Goal: Task Accomplishment & Management: Manage account settings

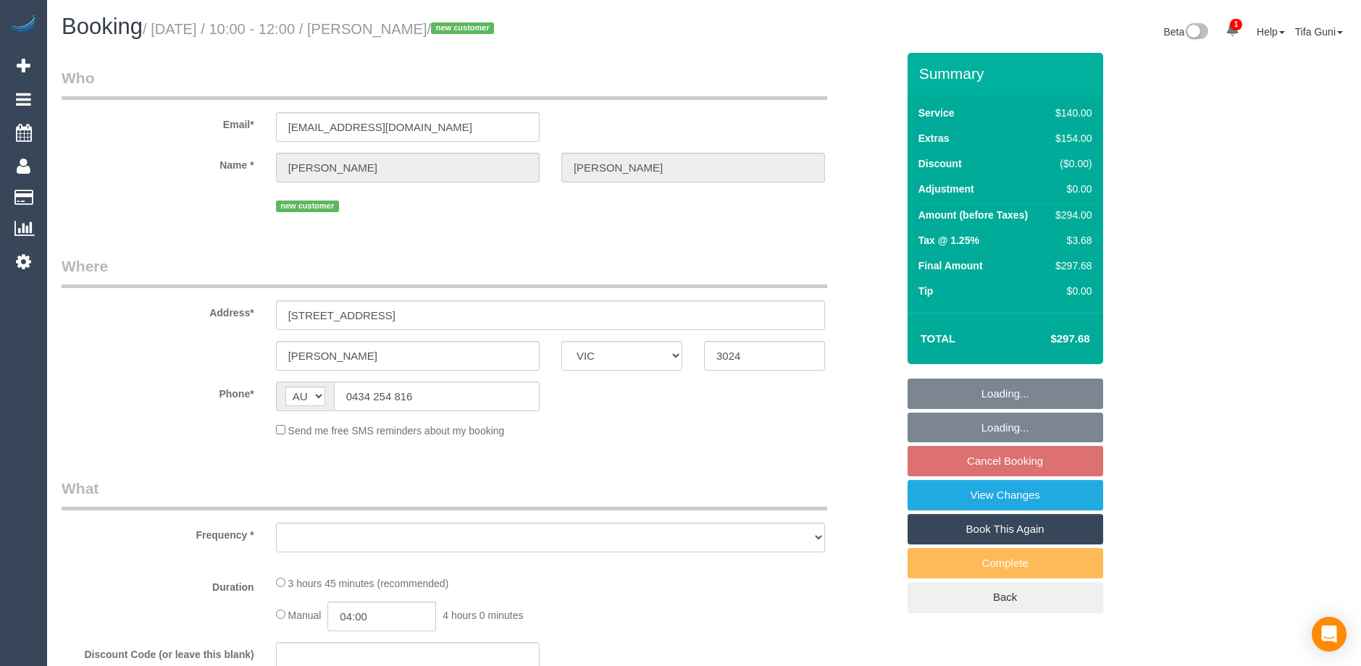
select select "VIC"
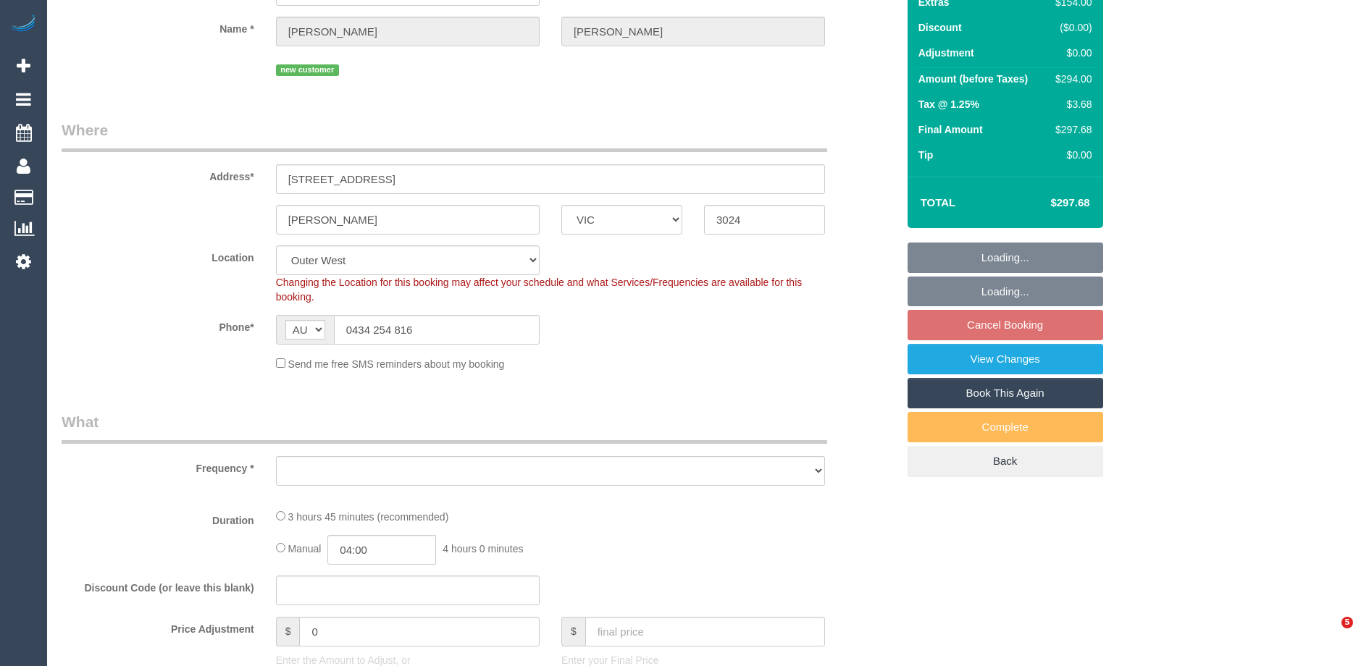
select select "string:stripe-pm_1SCaAg2GScqysDRVyvm6STUS"
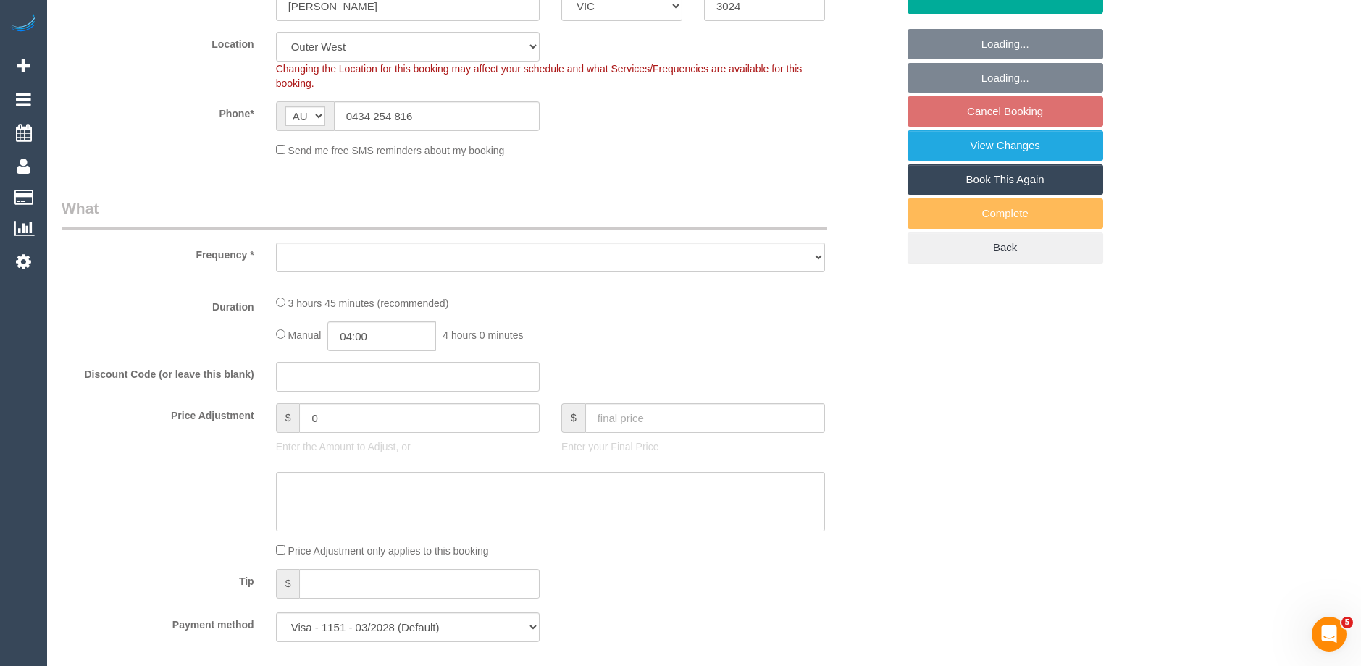
select select "object:694"
select select "number:28"
select select "number:16"
select select "number:18"
select select "number:22"
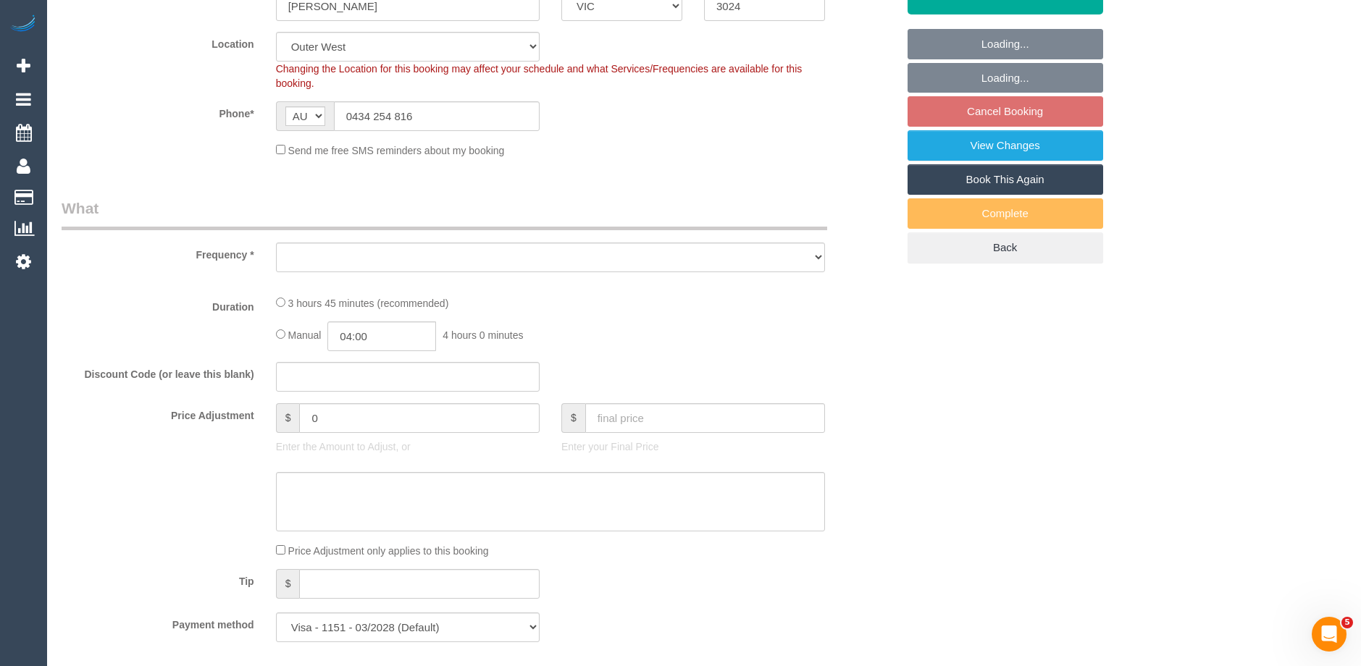
select select "number:33"
select select "number:11"
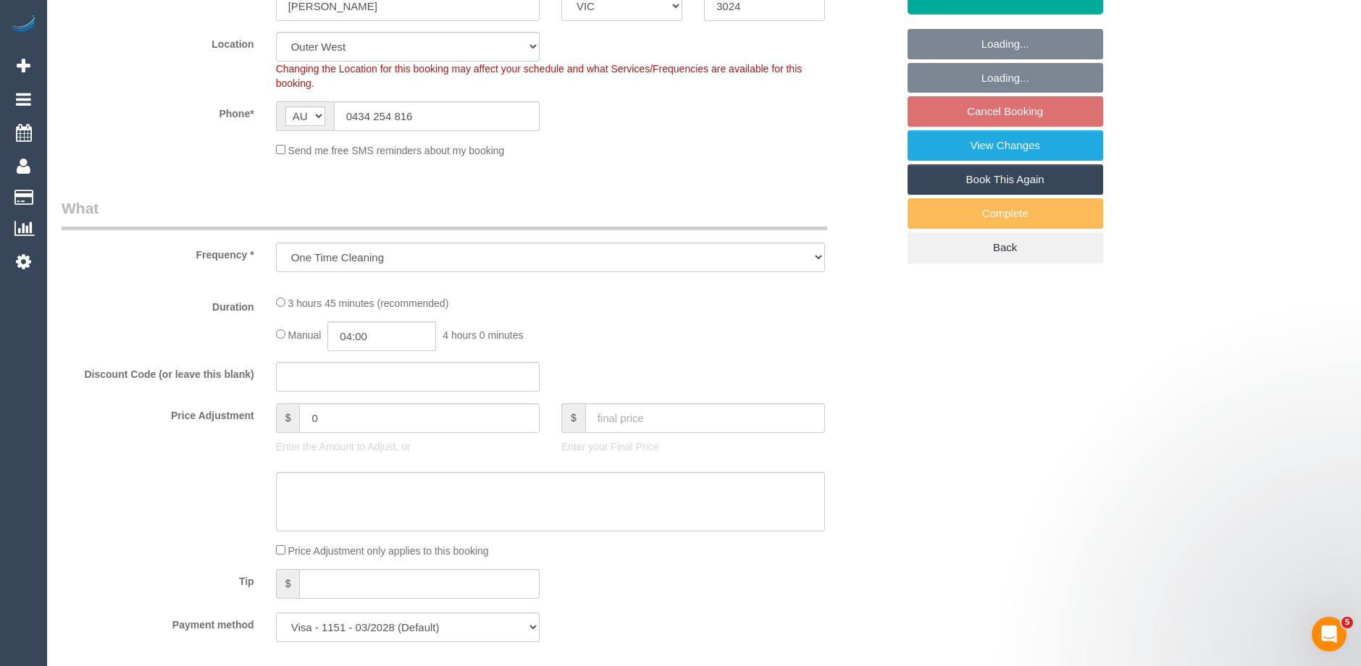
scroll to position [362, 0]
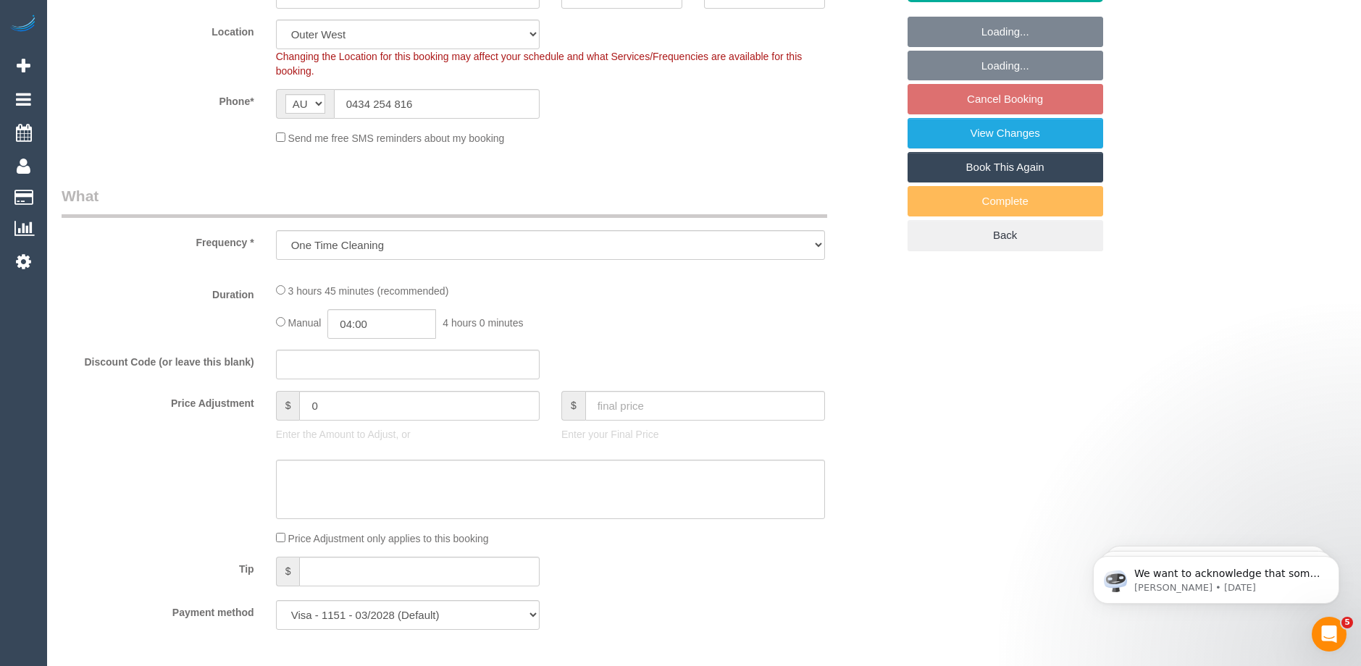
select select "object:877"
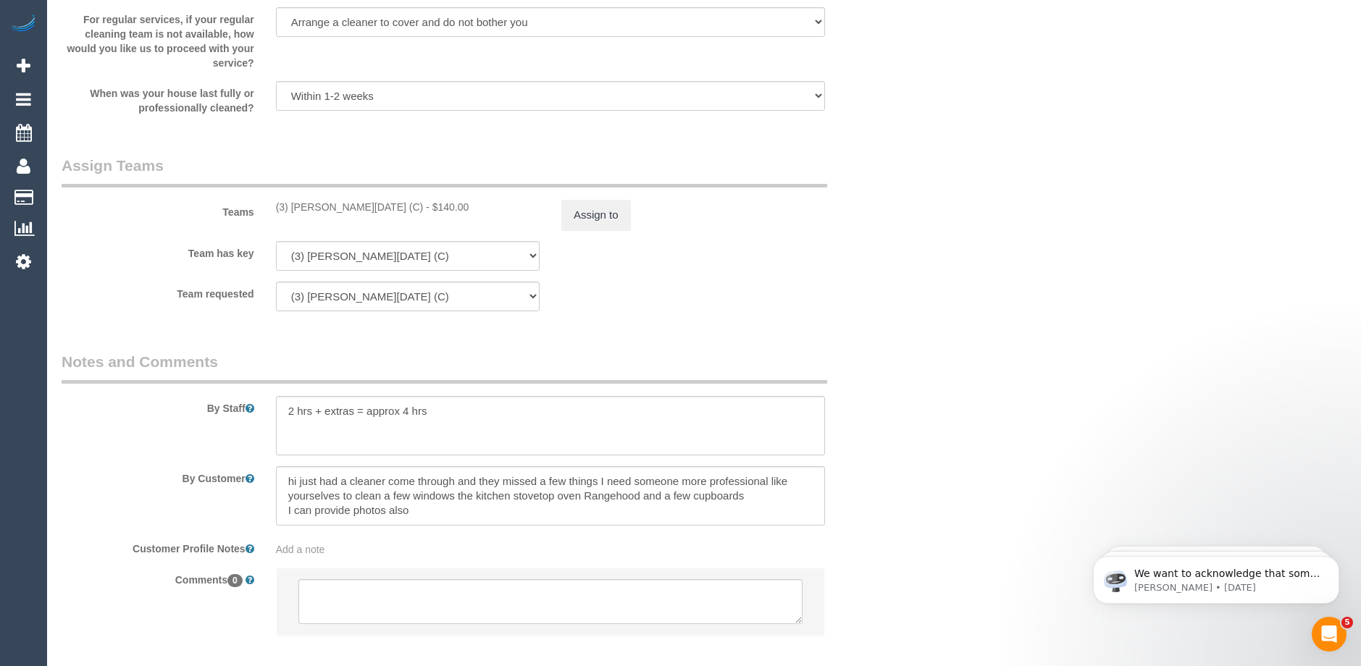
scroll to position [2175, 0]
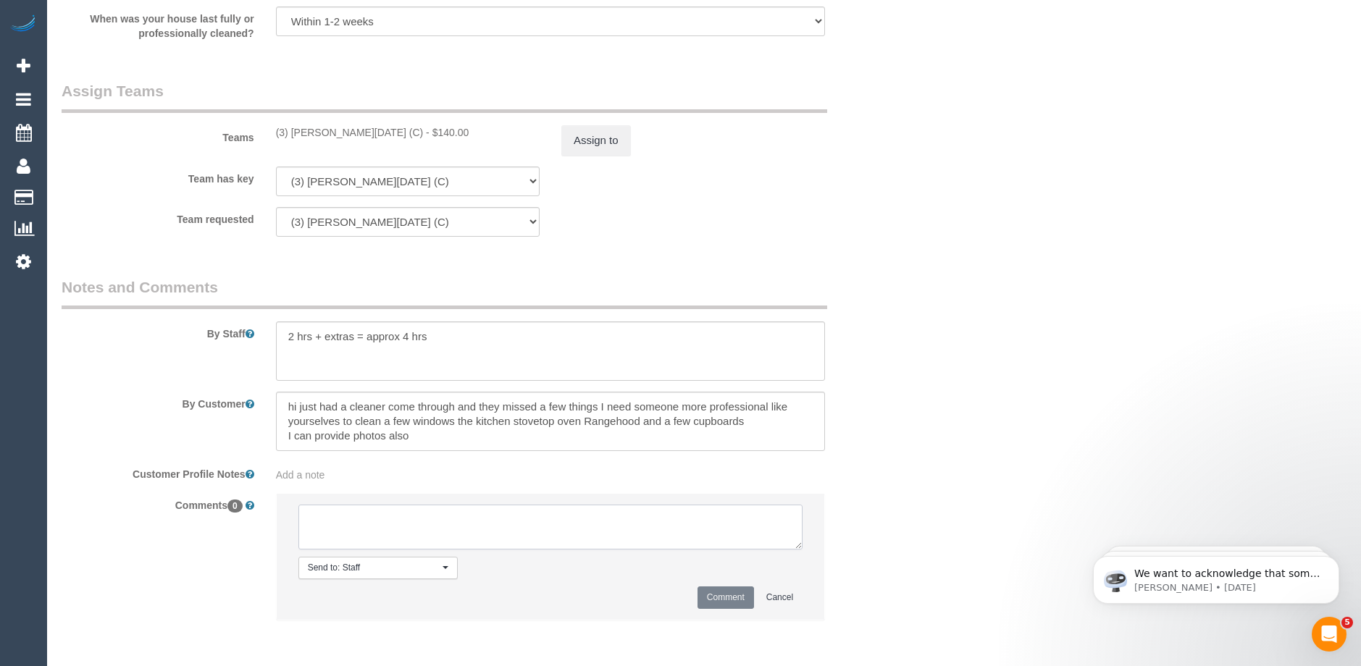
click at [328, 520] on textarea at bounding box center [550, 527] width 504 height 45
click at [482, 535] on textarea at bounding box center [550, 527] width 504 height 45
click at [587, 533] on textarea at bounding box center [550, 527] width 504 height 45
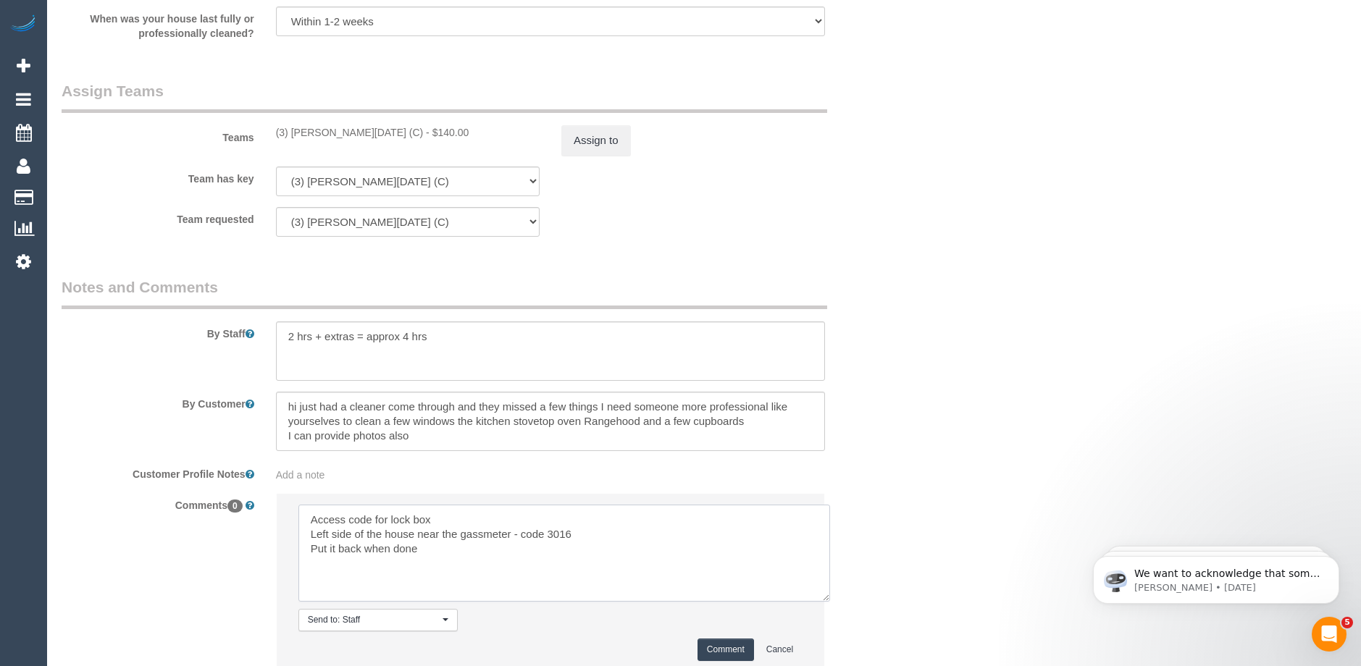
drag, startPoint x: 800, startPoint y: 543, endPoint x: 828, endPoint y: 598, distance: 61.2
click at [828, 598] on textarea at bounding box center [564, 553] width 532 height 97
click at [482, 533] on textarea at bounding box center [564, 554] width 533 height 99
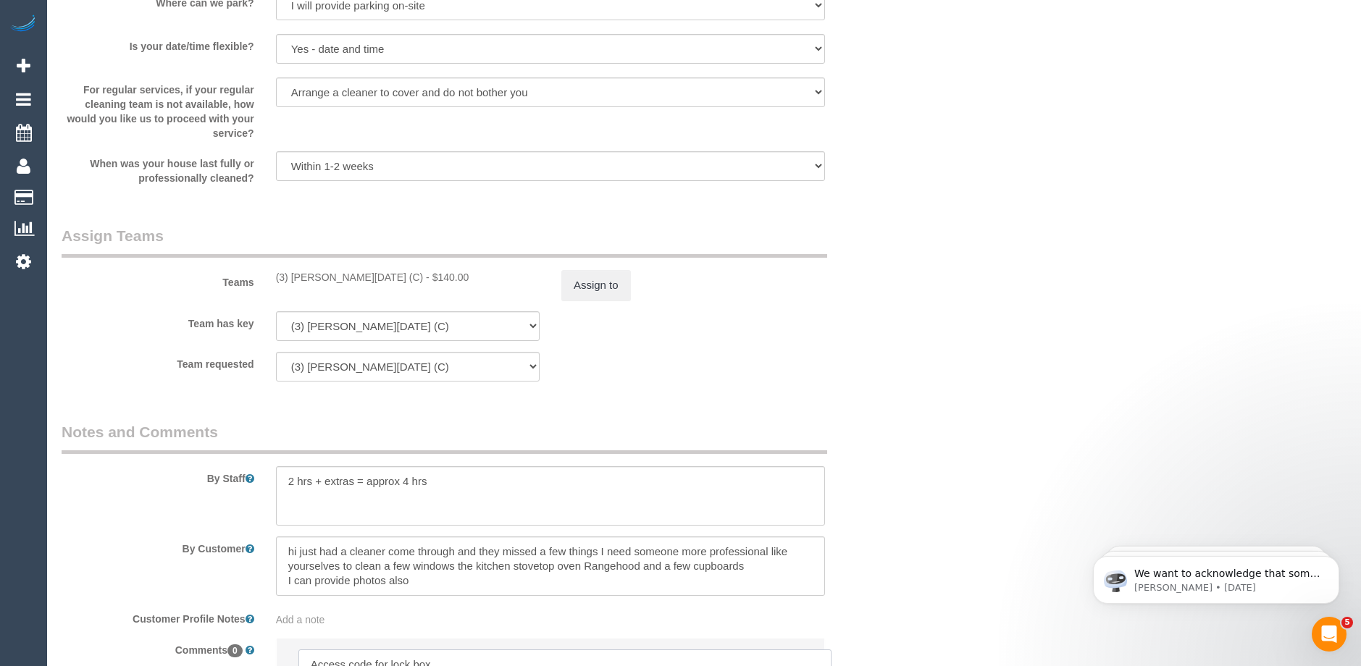
type textarea "Access code for lock box Left side of the house near the gads meter - code 3016…"
click at [445, 477] on textarea at bounding box center [550, 495] width 549 height 59
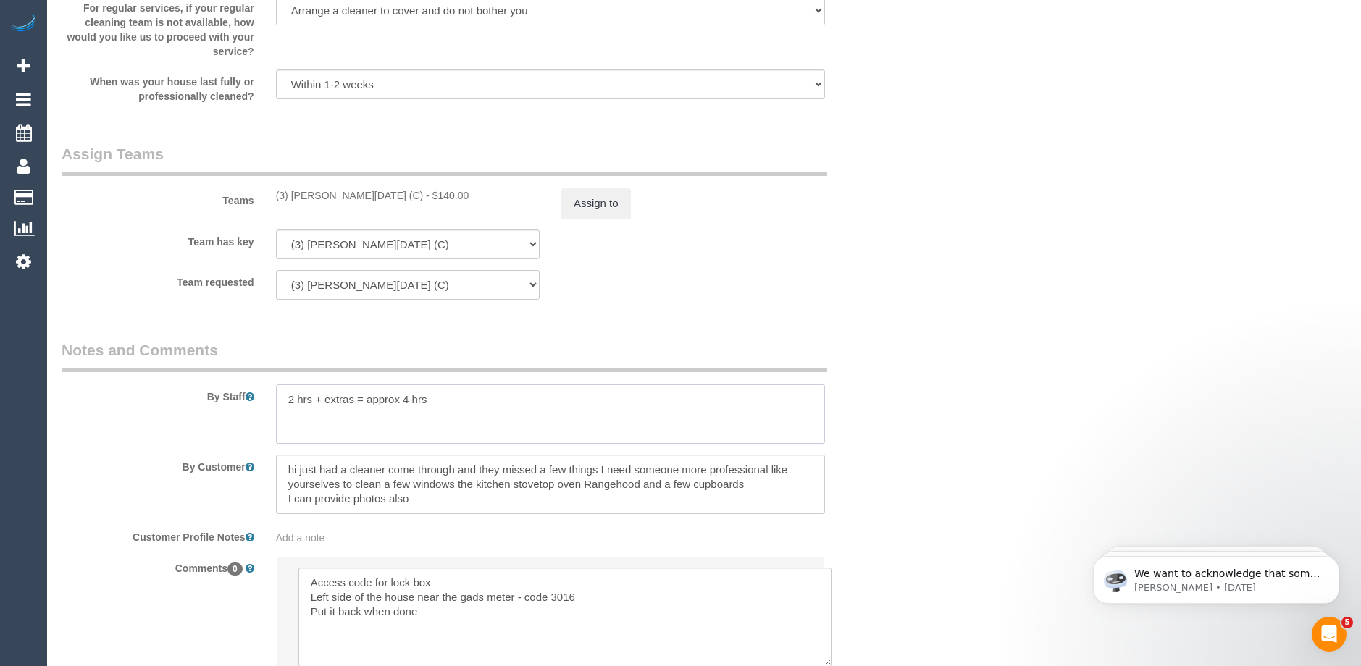
scroll to position [2289, 0]
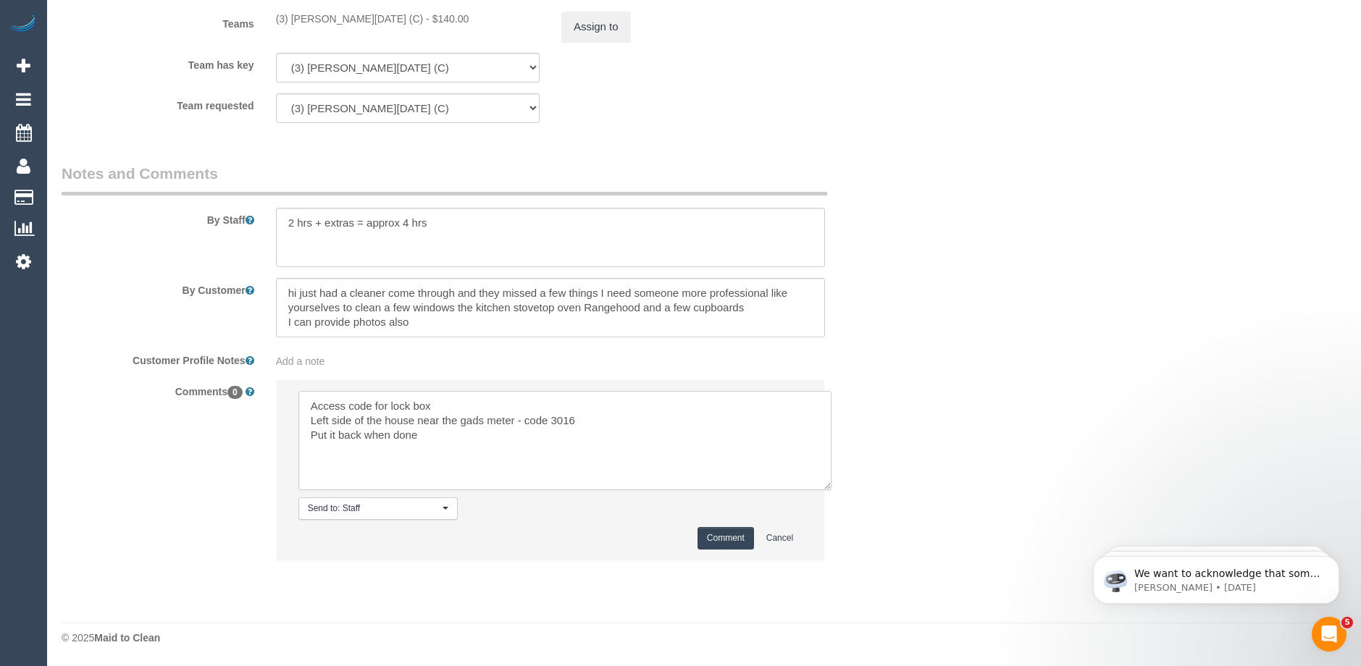
click at [445, 440] on textarea at bounding box center [564, 440] width 533 height 99
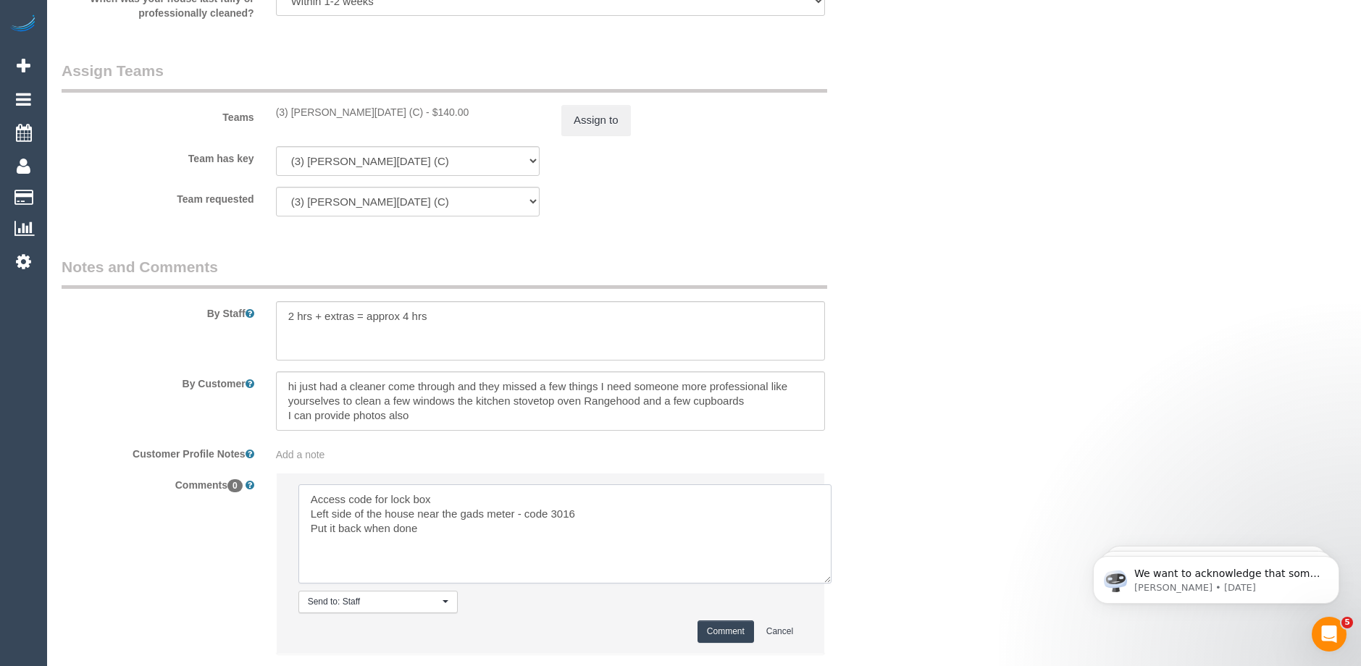
scroll to position [2071, 0]
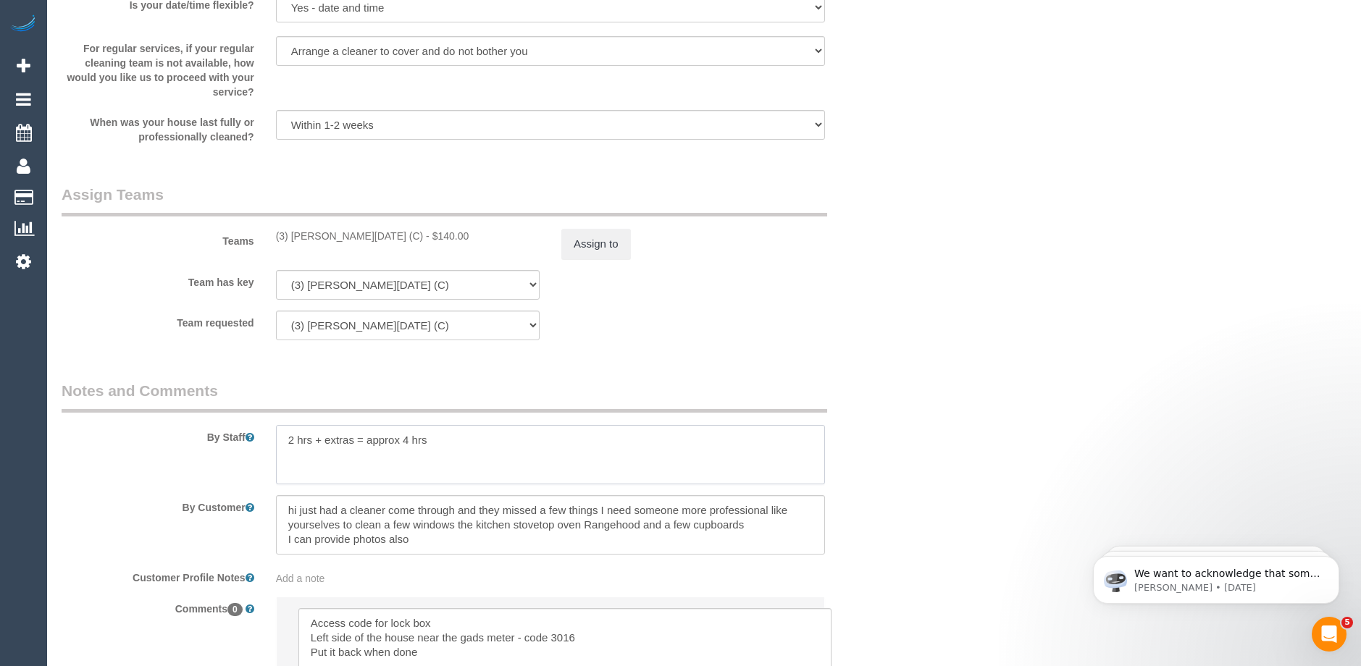
click at [300, 462] on textarea at bounding box center [550, 454] width 549 height 59
click at [656, 453] on textarea at bounding box center [550, 454] width 549 height 59
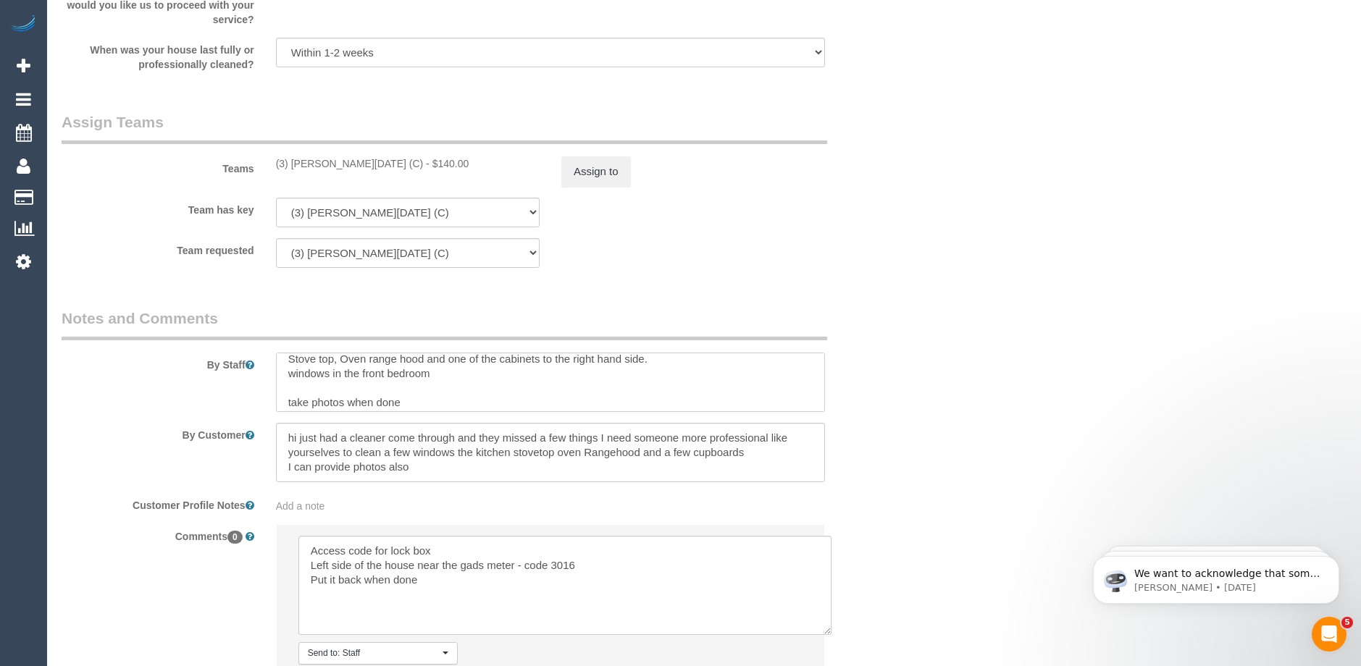
scroll to position [43, 0]
click at [440, 577] on textarea at bounding box center [564, 585] width 533 height 99
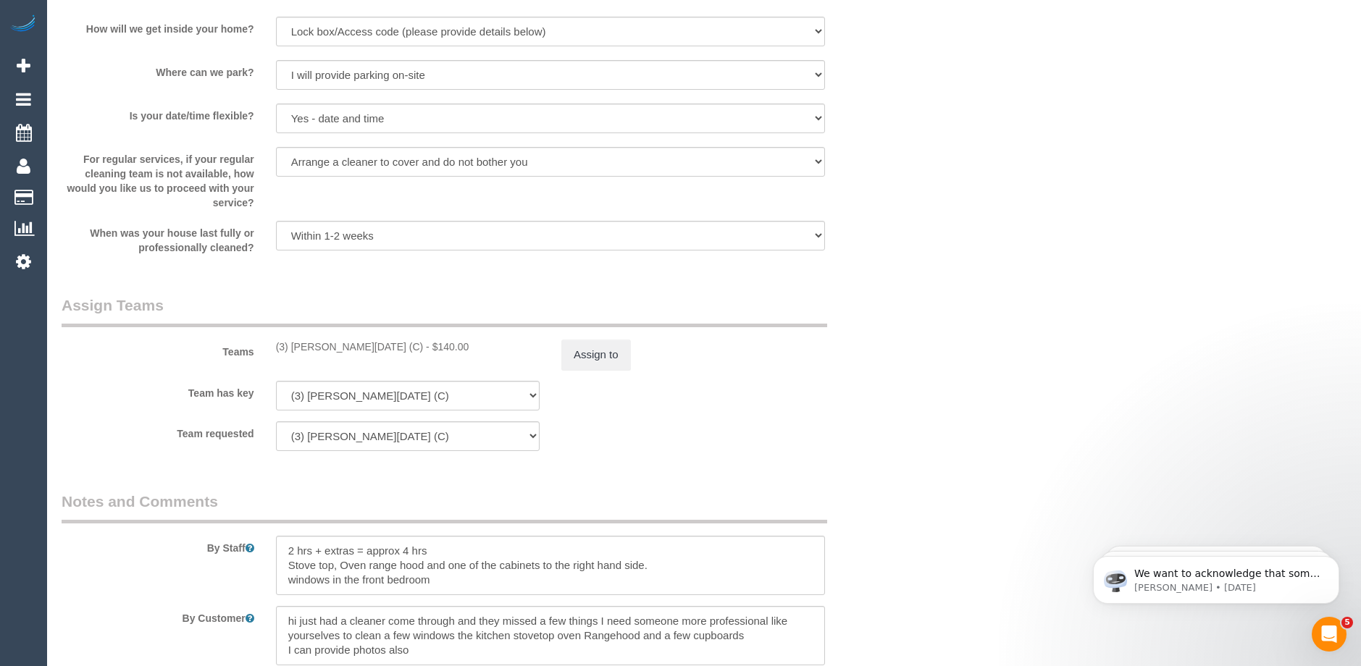
scroll to position [1999, 0]
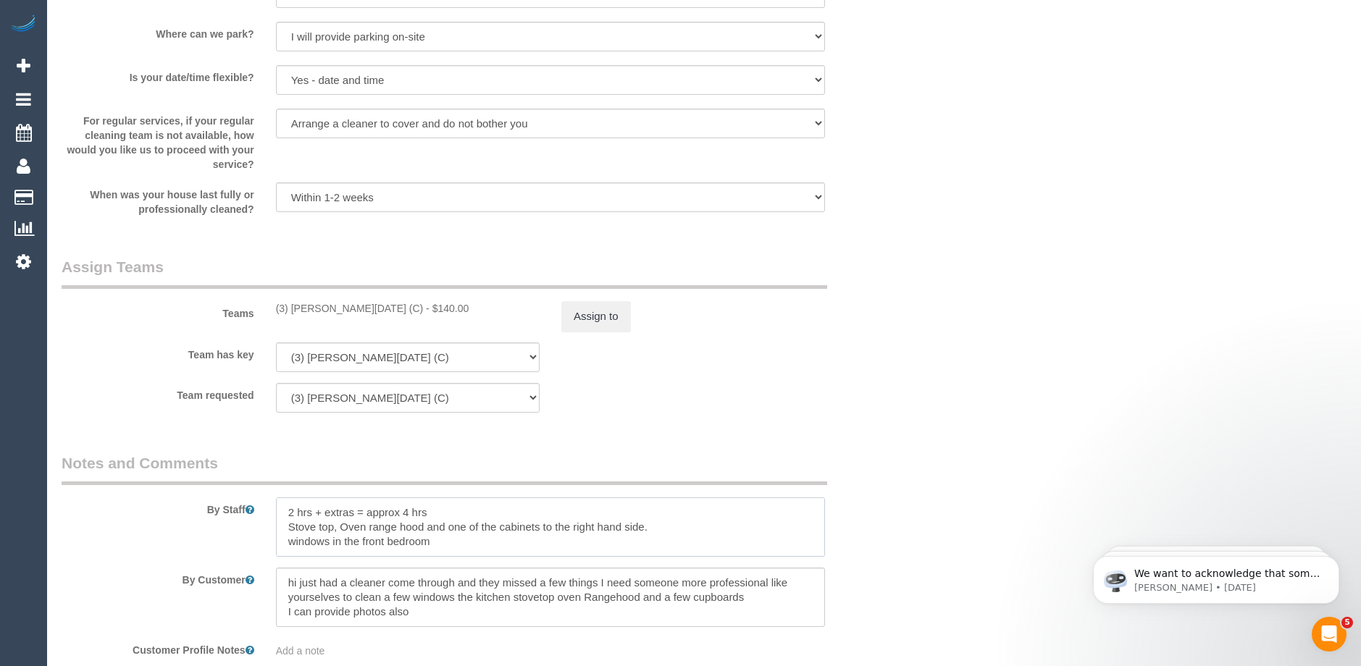
click at [442, 542] on textarea at bounding box center [550, 527] width 549 height 59
click at [327, 550] on textarea at bounding box center [550, 527] width 549 height 59
drag, startPoint x: 309, startPoint y: 549, endPoint x: 555, endPoint y: 545, distance: 246.3
click at [555, 545] on textarea at bounding box center [550, 527] width 549 height 59
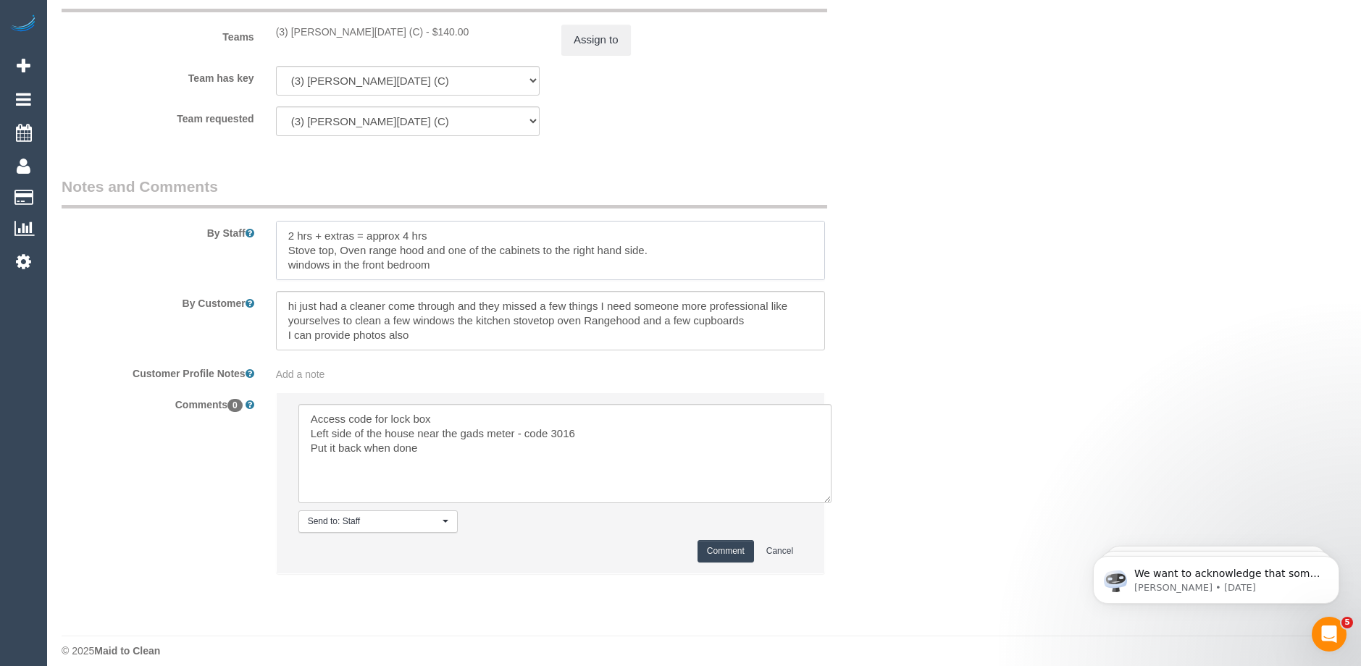
scroll to position [2289, 0]
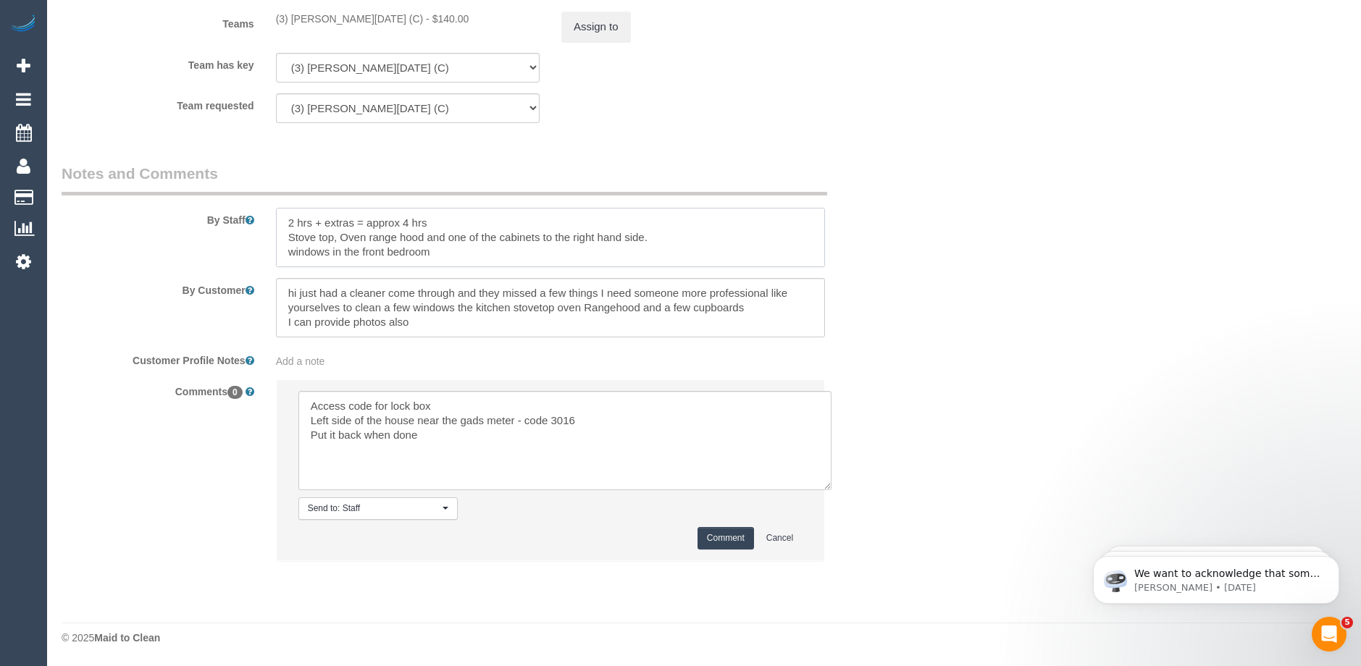
type textarea "2 hrs + extras = approx 4 hrs Stove top, Oven range hood and one of the cabinet…"
drag, startPoint x: 441, startPoint y: 404, endPoint x: 306, endPoint y: 408, distance: 134.8
click at [306, 408] on textarea at bounding box center [564, 440] width 533 height 99
click at [517, 421] on textarea at bounding box center [564, 440] width 533 height 99
click at [433, 438] on textarea at bounding box center [564, 440] width 533 height 99
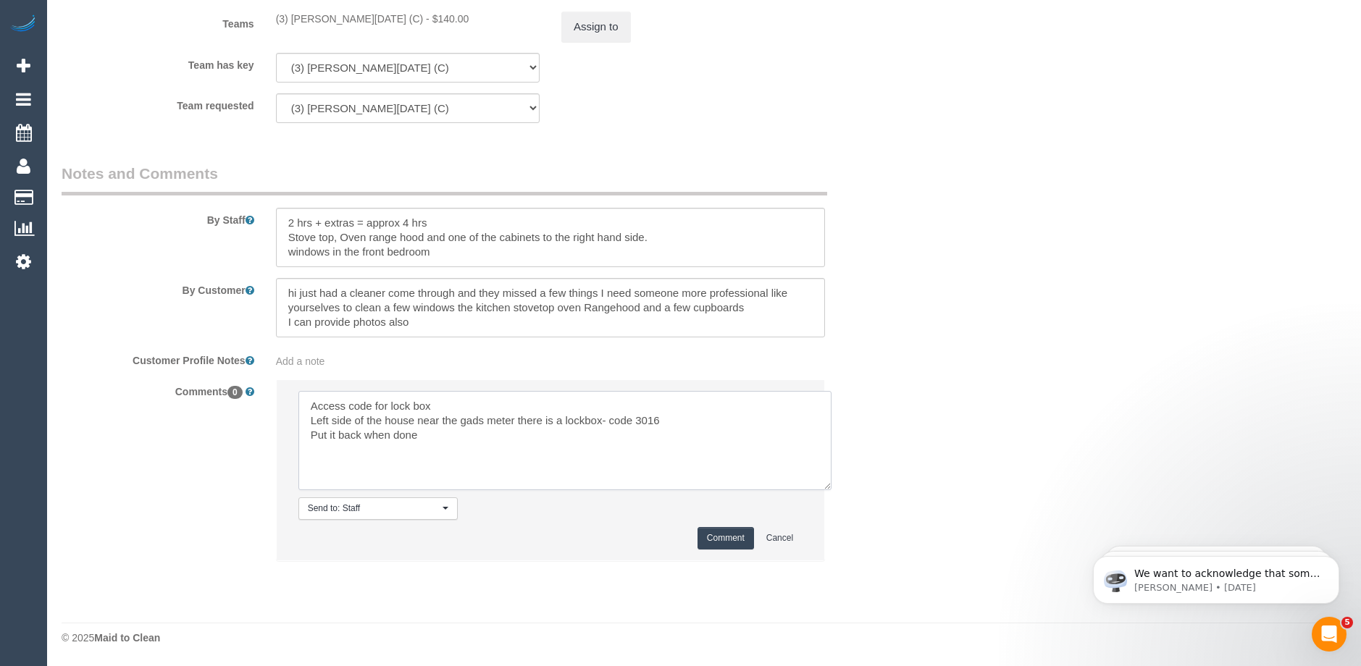
drag, startPoint x: 626, startPoint y: 414, endPoint x: 301, endPoint y: 426, distance: 324.7
click at [301, 426] on textarea at bounding box center [564, 440] width 533 height 99
type textarea "Access code for lock box Left side of the house near the gads meter there is a …"
click at [437, 251] on textarea at bounding box center [550, 237] width 549 height 59
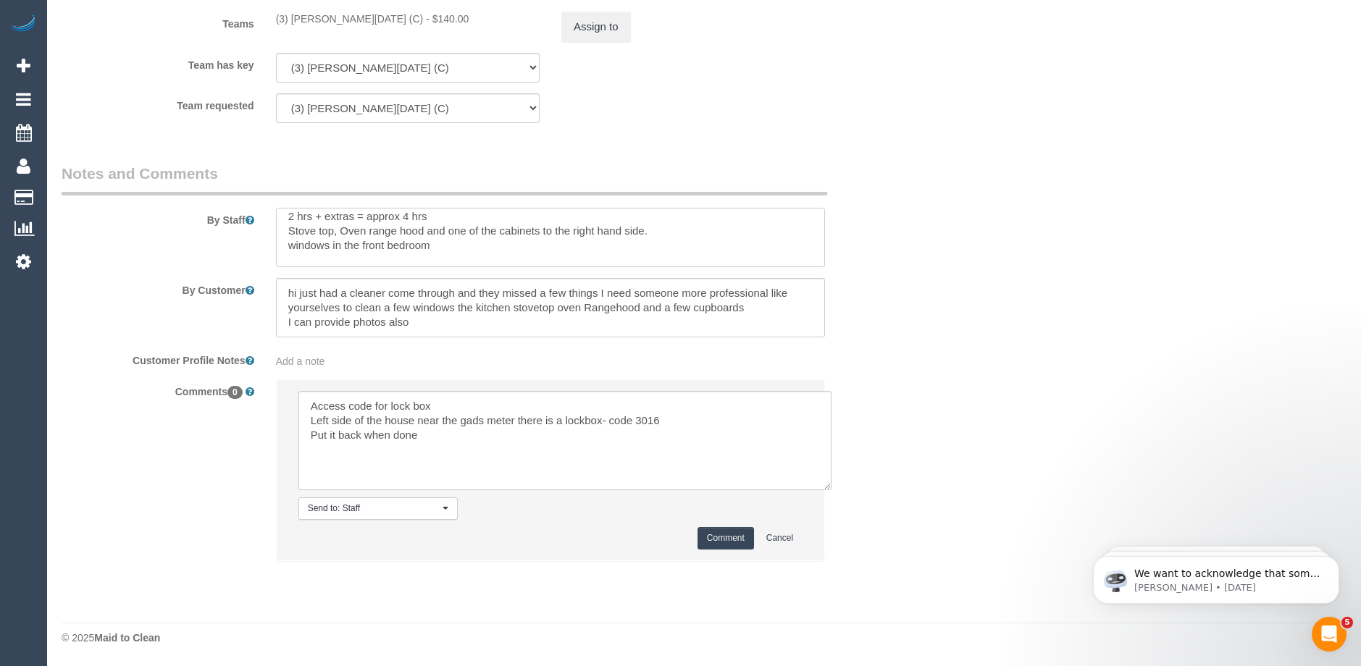
paste textarea "Left side of the house near the gads meter there is a lockbox- code 3016"
type textarea "2 hrs + extras = approx 4 hrs Stove top, Oven range hood and one of the cabinet…"
click at [308, 403] on textarea at bounding box center [564, 440] width 533 height 99
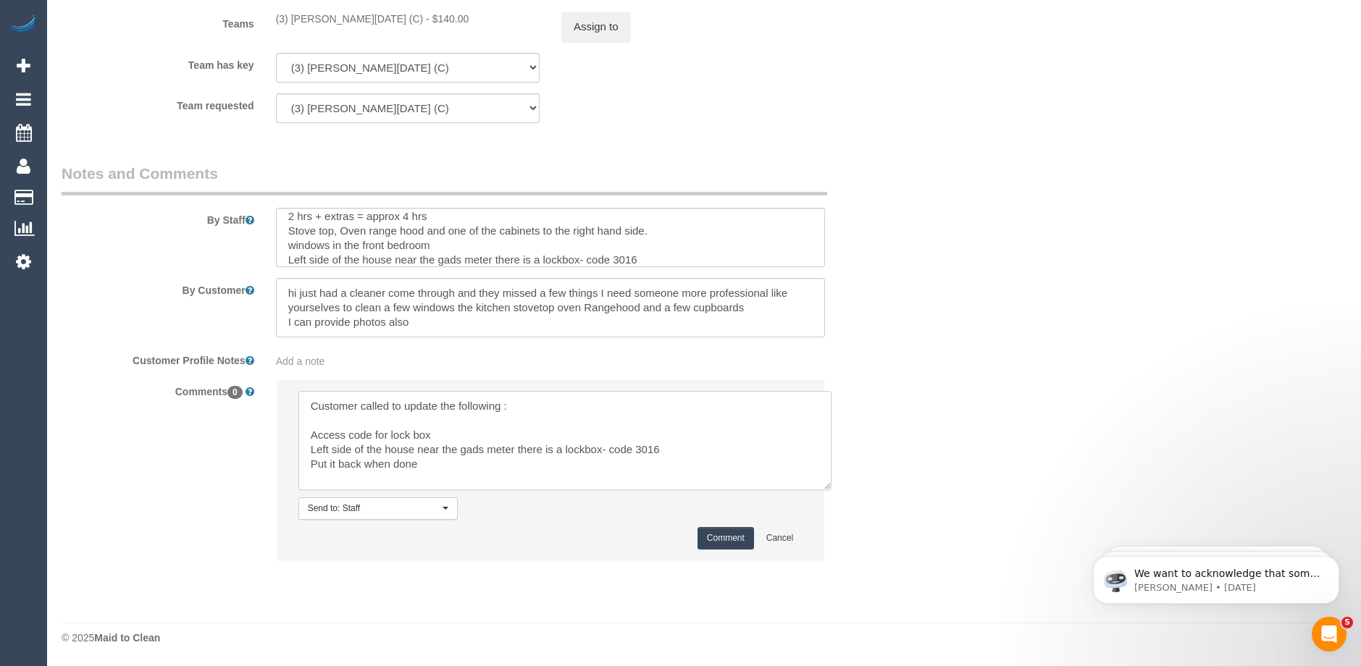
click at [435, 466] on textarea at bounding box center [564, 440] width 533 height 99
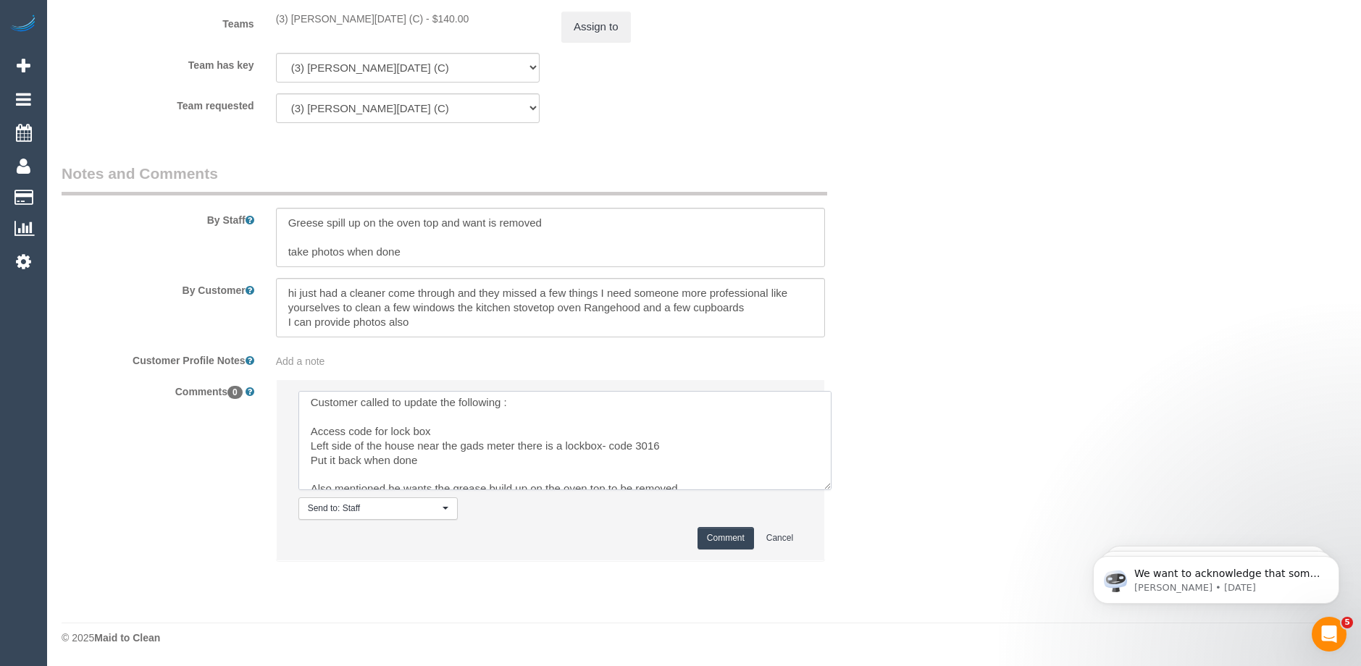
scroll to position [0, 0]
click at [311, 433] on textarea at bounding box center [564, 440] width 533 height 99
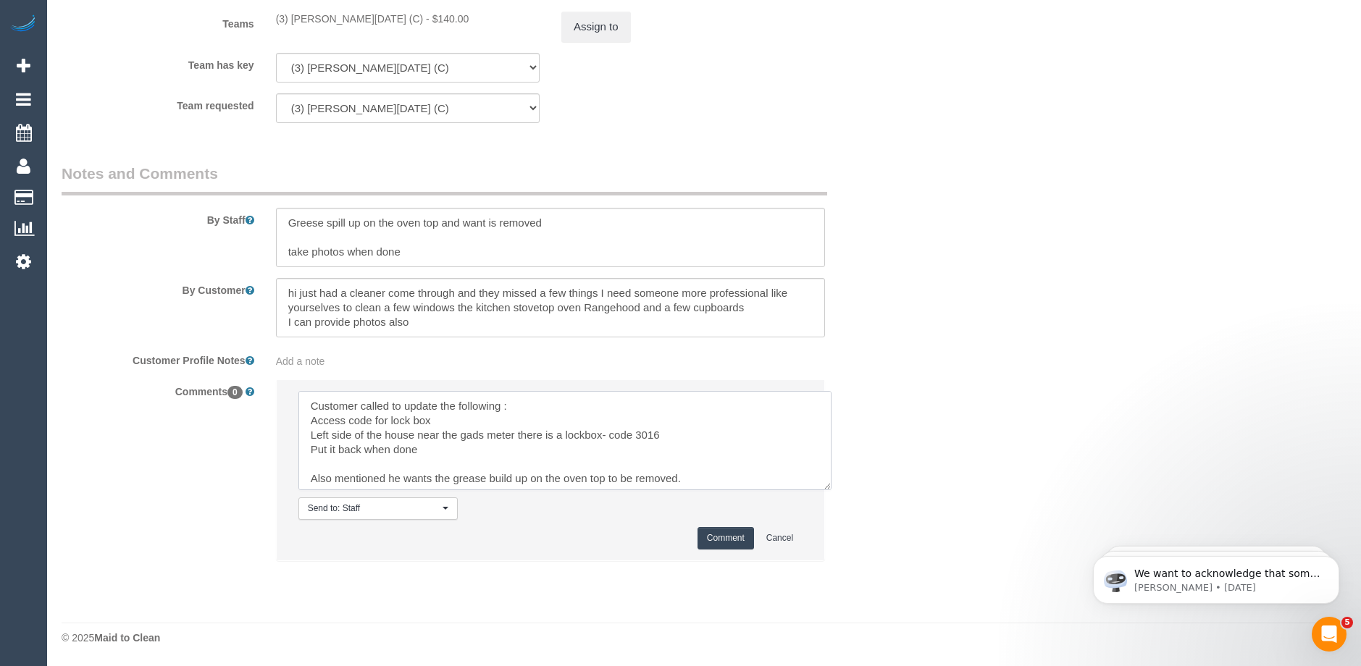
click at [440, 418] on textarea at bounding box center [564, 440] width 533 height 99
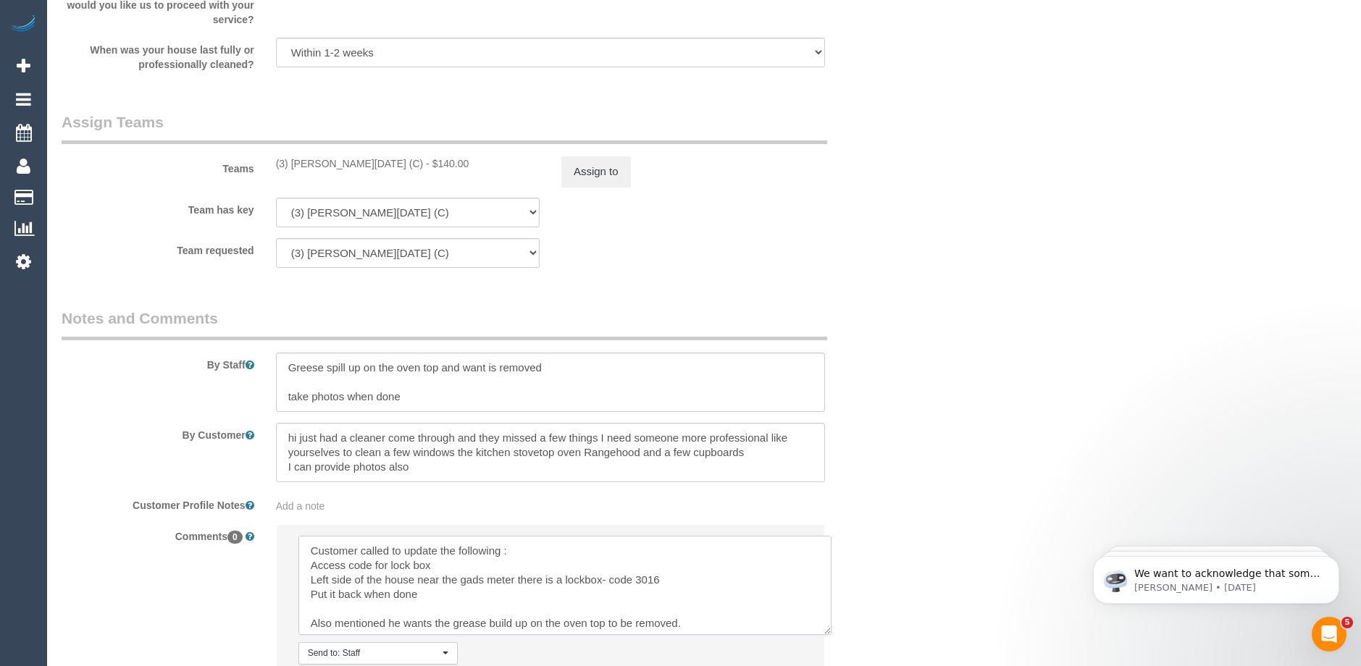
scroll to position [2071, 0]
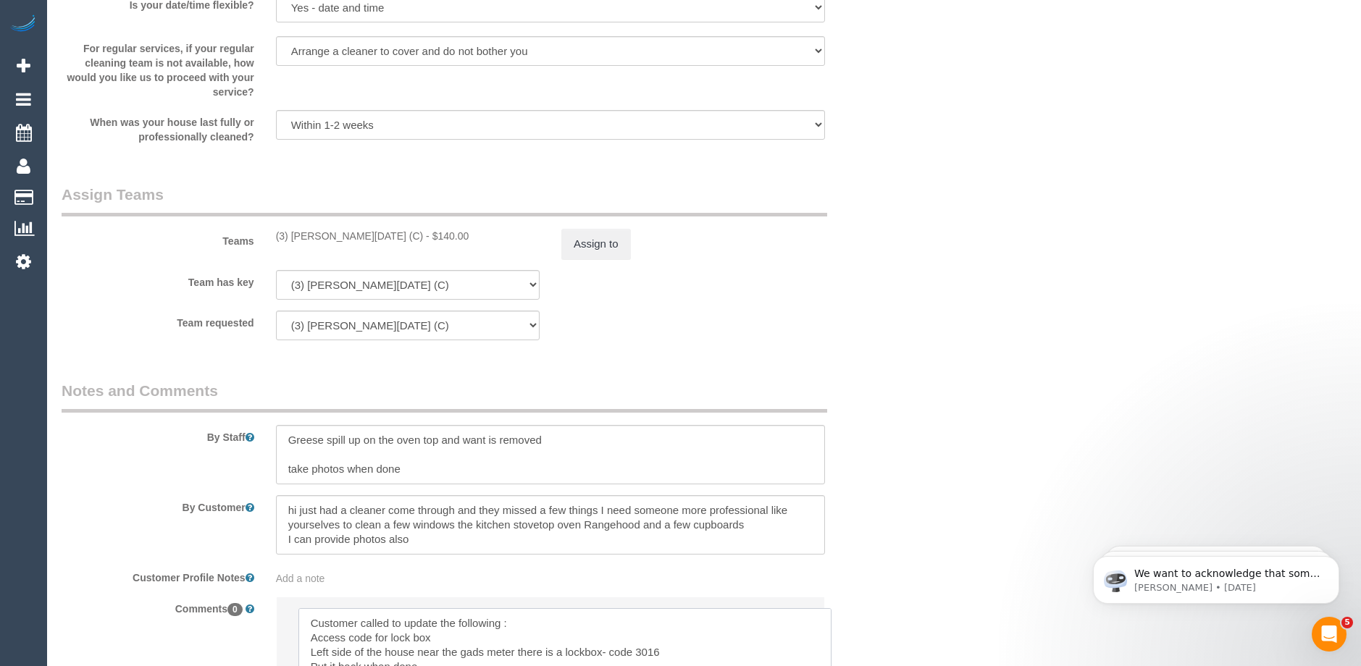
type textarea "Customer called to update the following : Access code for lock box Left side of…"
click at [483, 540] on textarea at bounding box center [550, 524] width 549 height 59
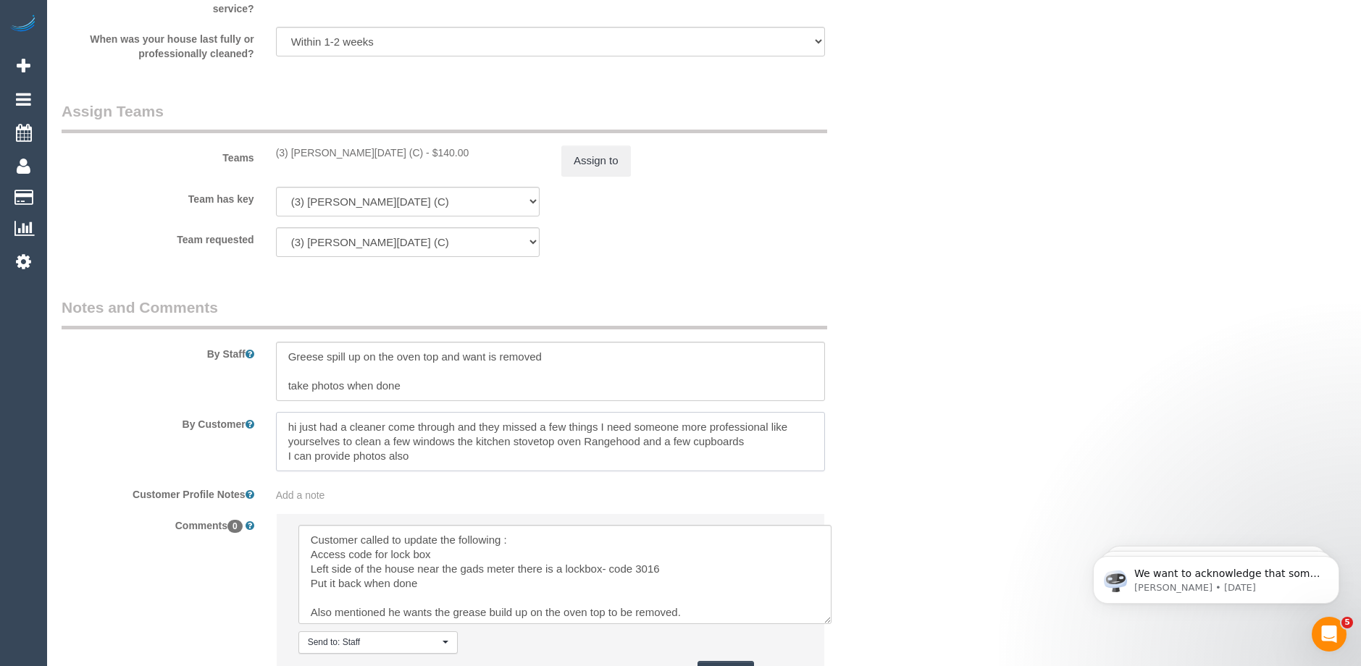
scroll to position [2289, 0]
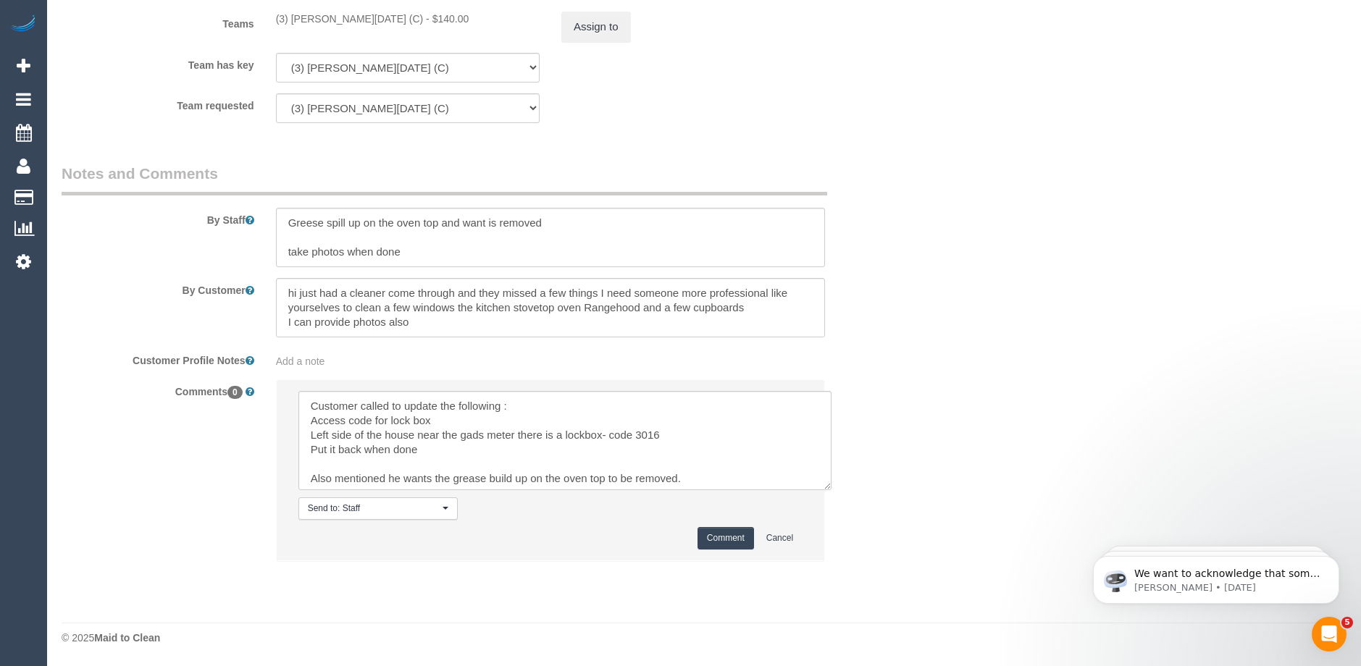
click at [721, 540] on button "Comment" at bounding box center [725, 538] width 56 height 22
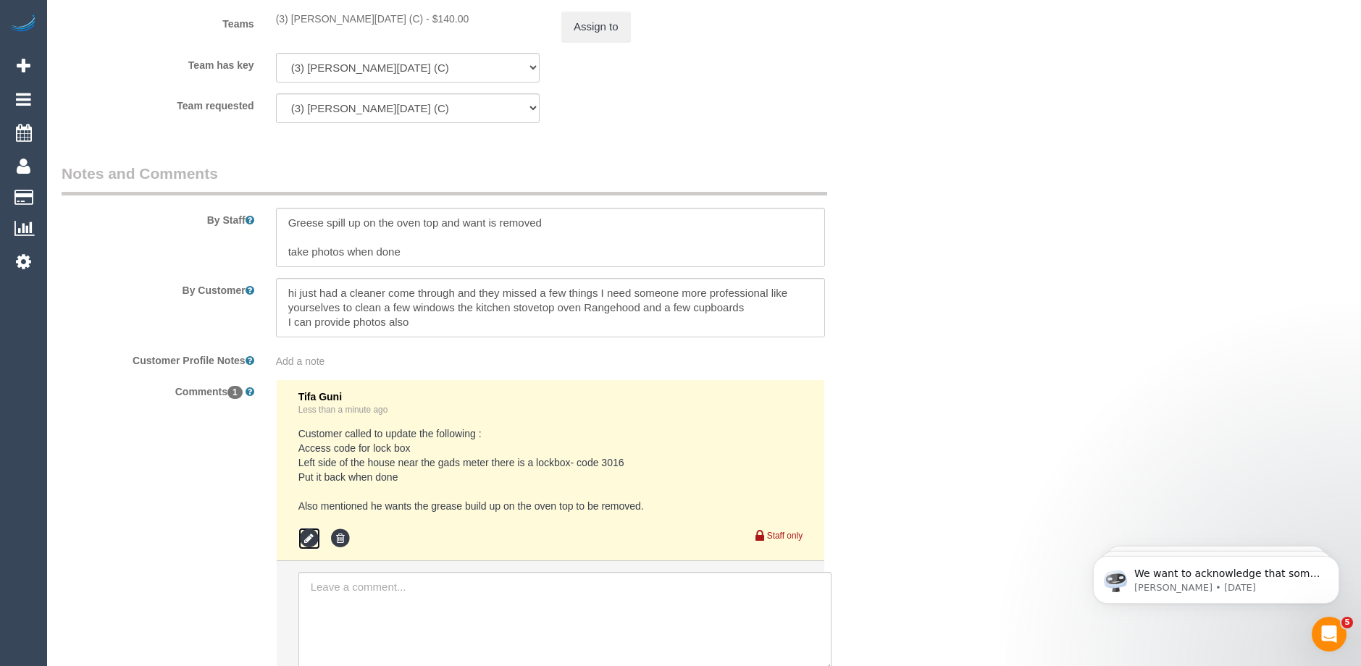
click at [307, 535] on icon at bounding box center [309, 539] width 22 height 22
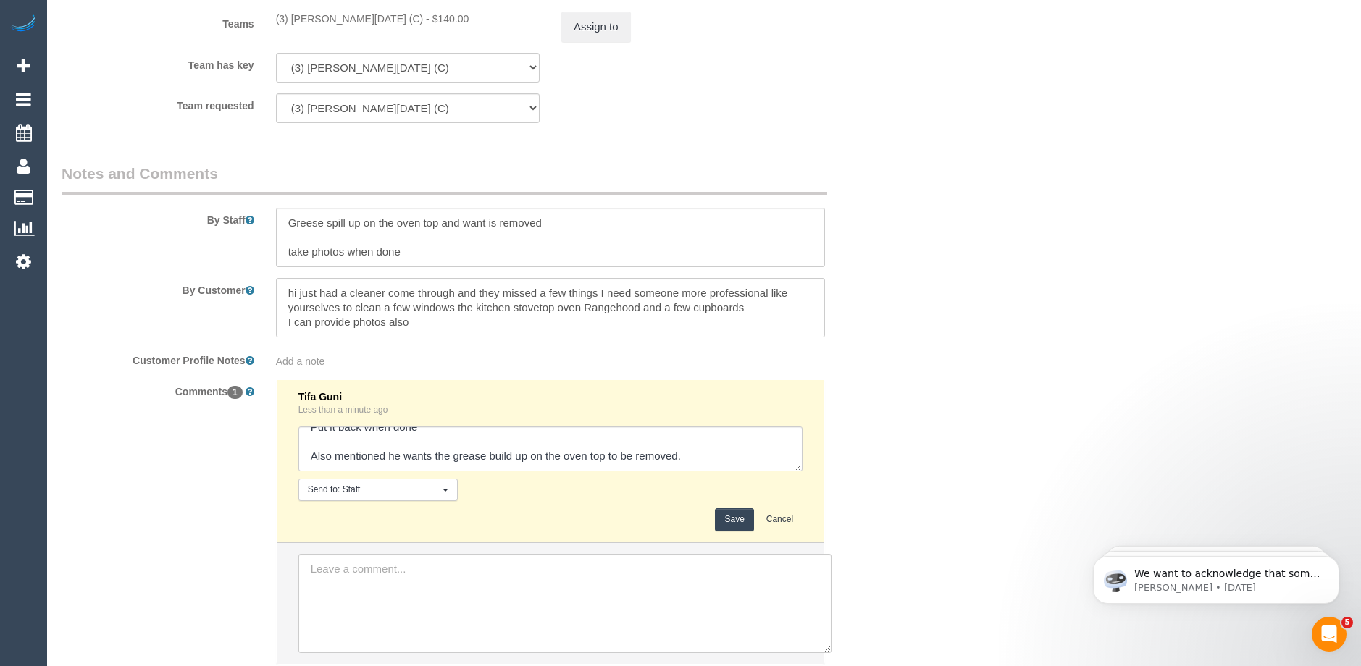
scroll to position [0, 0]
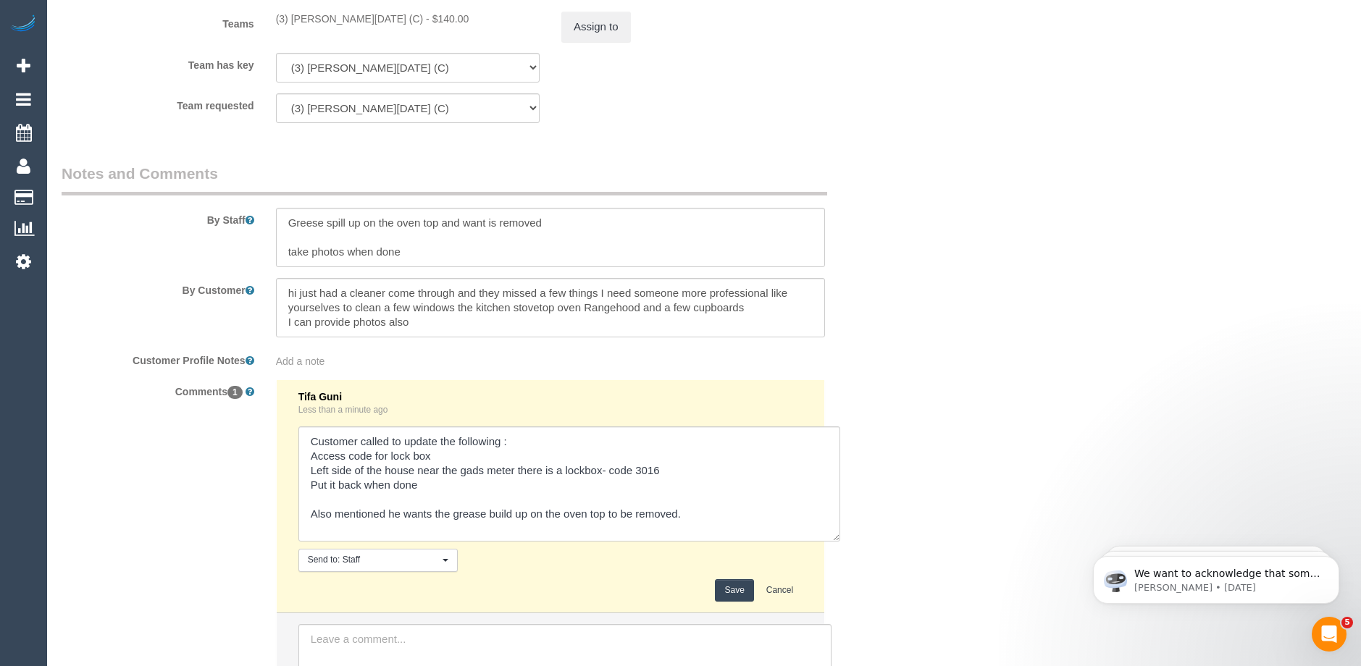
drag, startPoint x: 796, startPoint y: 470, endPoint x: 833, endPoint y: 542, distance: 80.7
click at [833, 542] on textarea at bounding box center [569, 484] width 542 height 115
click at [477, 467] on textarea at bounding box center [569, 485] width 542 height 116
type textarea "Customer called to update the following : Access code for lock box Left side of…"
click at [732, 587] on button "Save" at bounding box center [734, 591] width 38 height 22
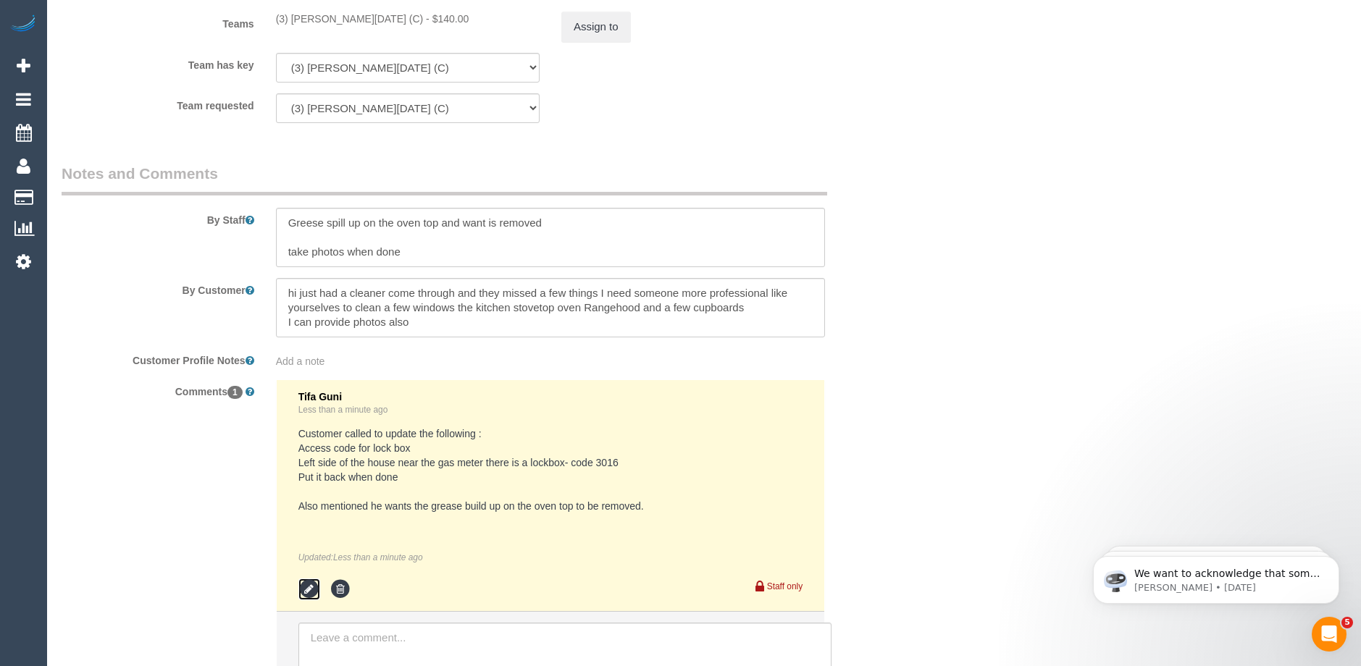
click at [307, 586] on icon at bounding box center [309, 590] width 22 height 22
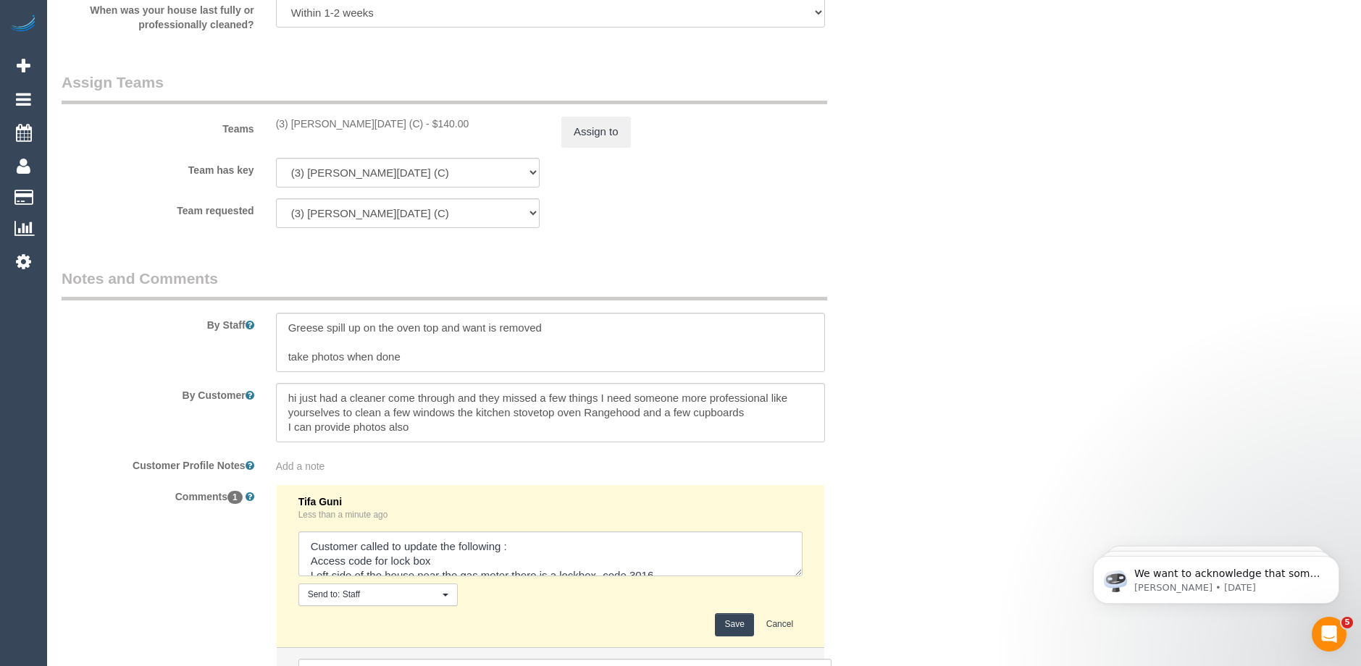
scroll to position [2216, 0]
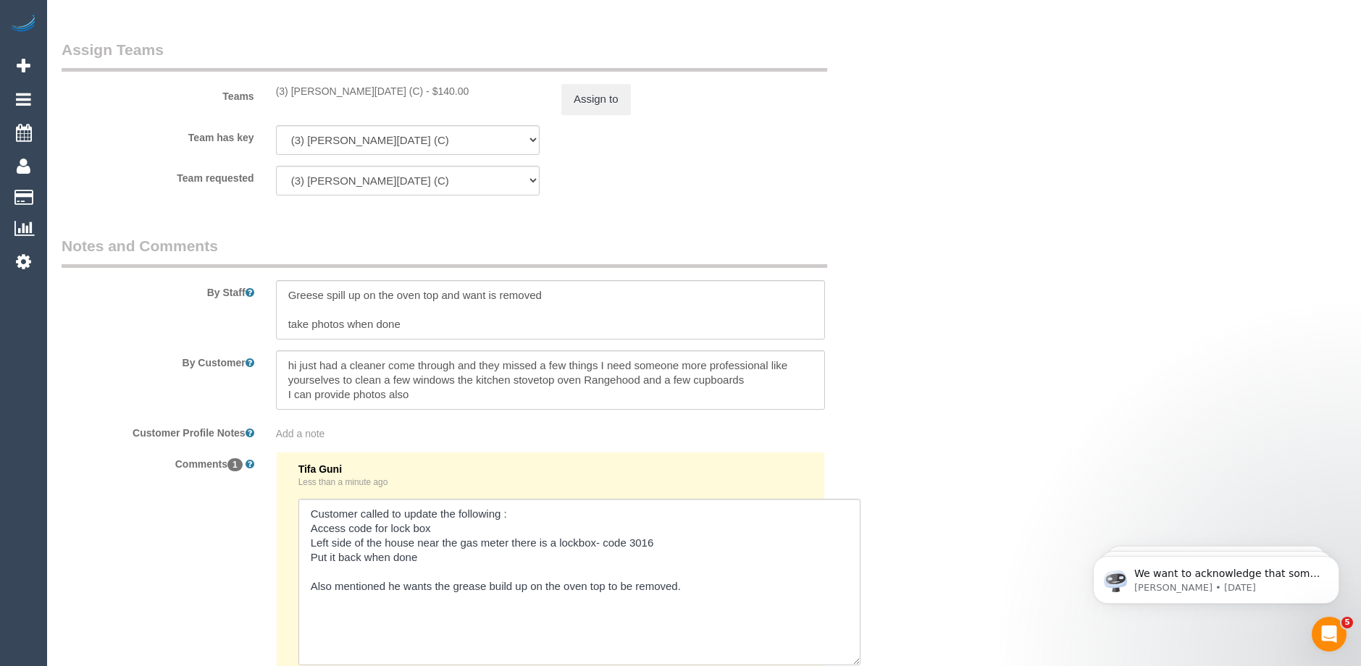
drag, startPoint x: 797, startPoint y: 540, endPoint x: 847, endPoint y: 659, distance: 129.8
click at [854, 663] on textarea at bounding box center [579, 582] width 562 height 167
click at [691, 587] on textarea at bounding box center [579, 583] width 562 height 168
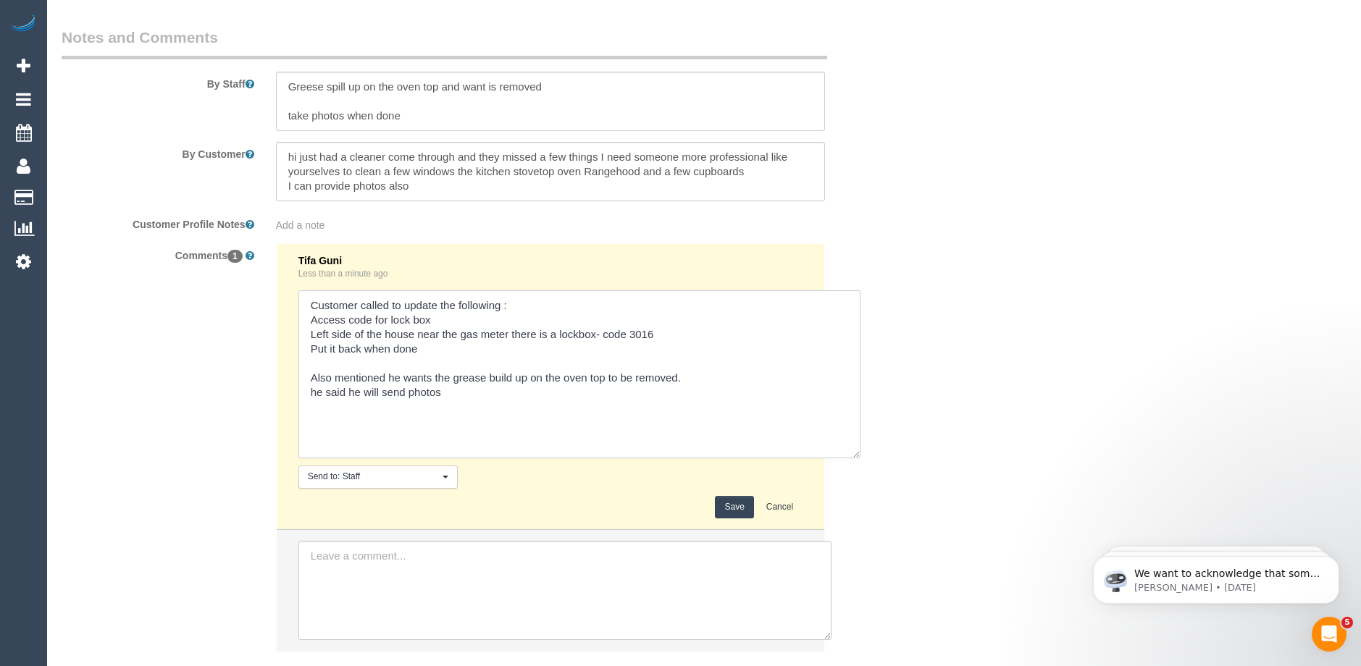
scroll to position [2434, 0]
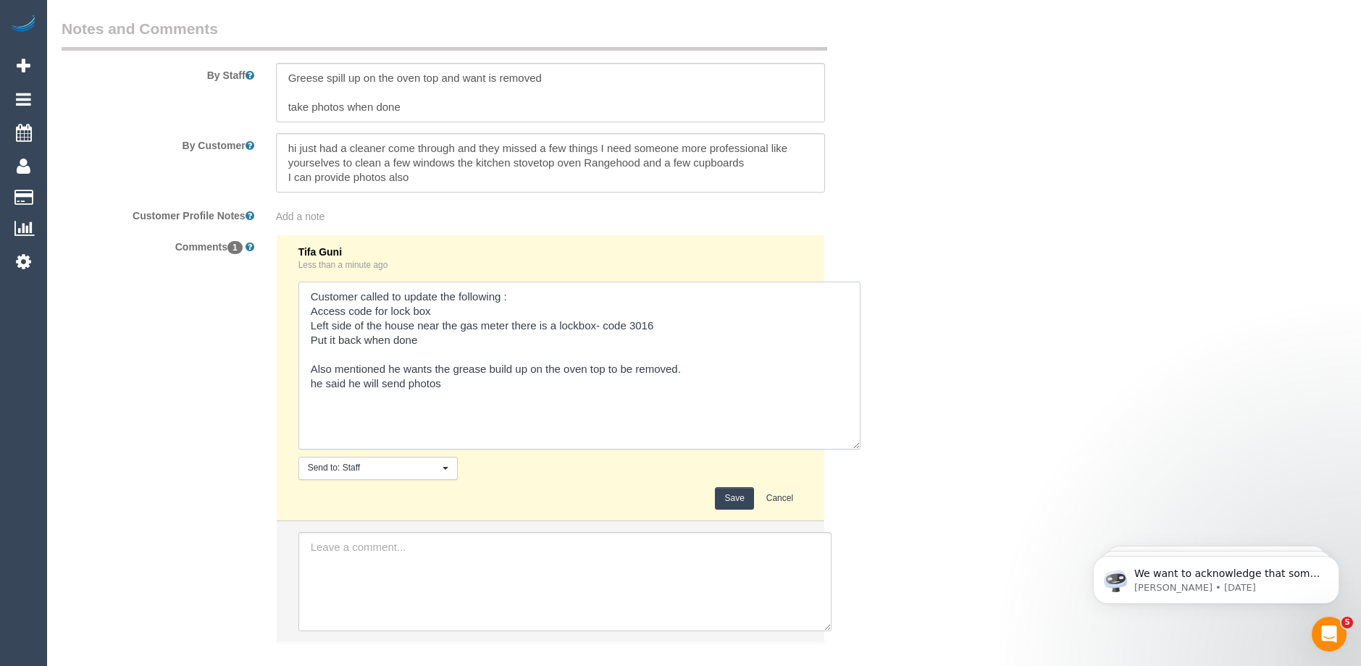
type textarea "Customer called to update the following : Access code for lock box Left side of…"
click at [724, 499] on button "Save" at bounding box center [734, 498] width 38 height 22
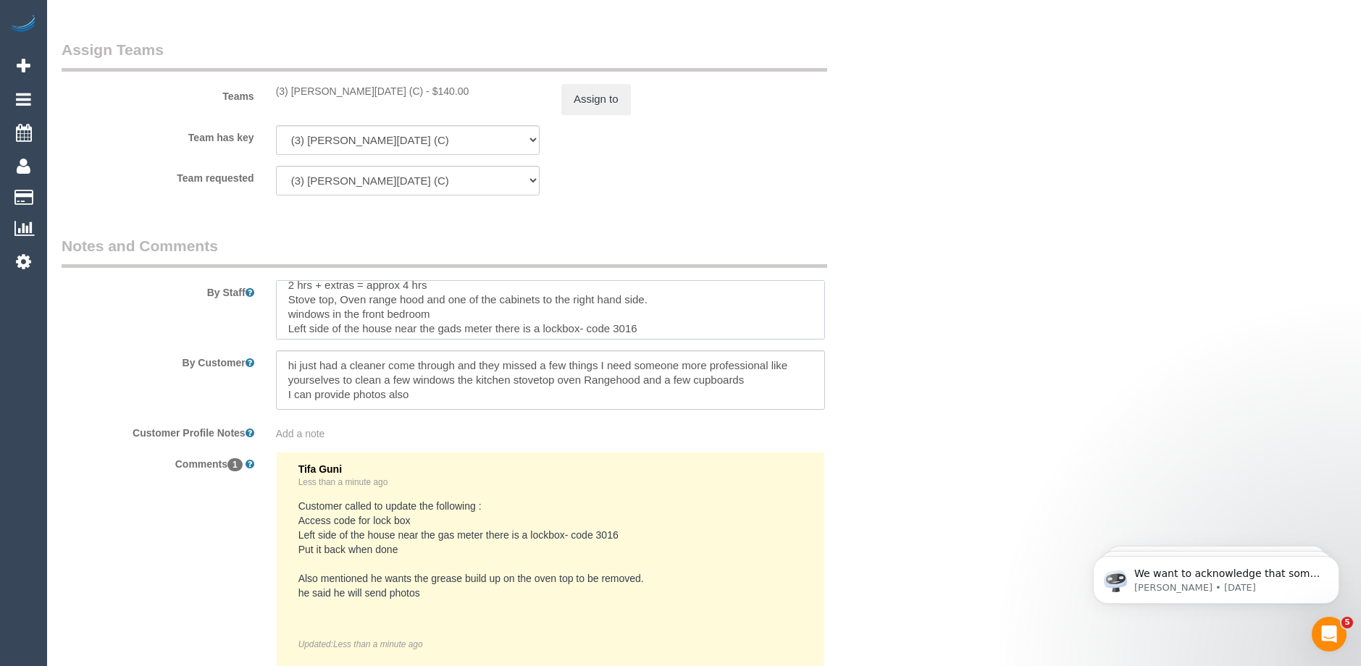
scroll to position [13, 0]
click at [287, 297] on textarea at bounding box center [550, 309] width 549 height 59
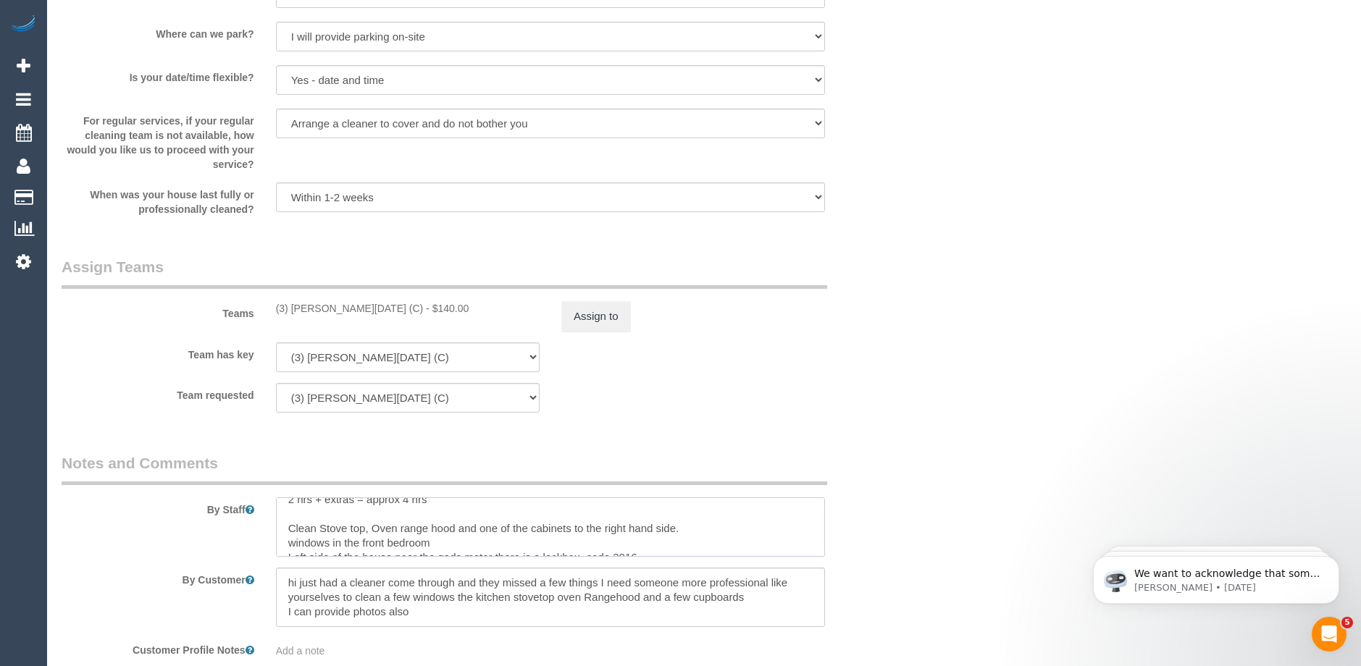
scroll to position [42, 0]
click at [456, 529] on textarea at bounding box center [550, 527] width 549 height 59
click at [287, 525] on textarea at bounding box center [550, 527] width 549 height 59
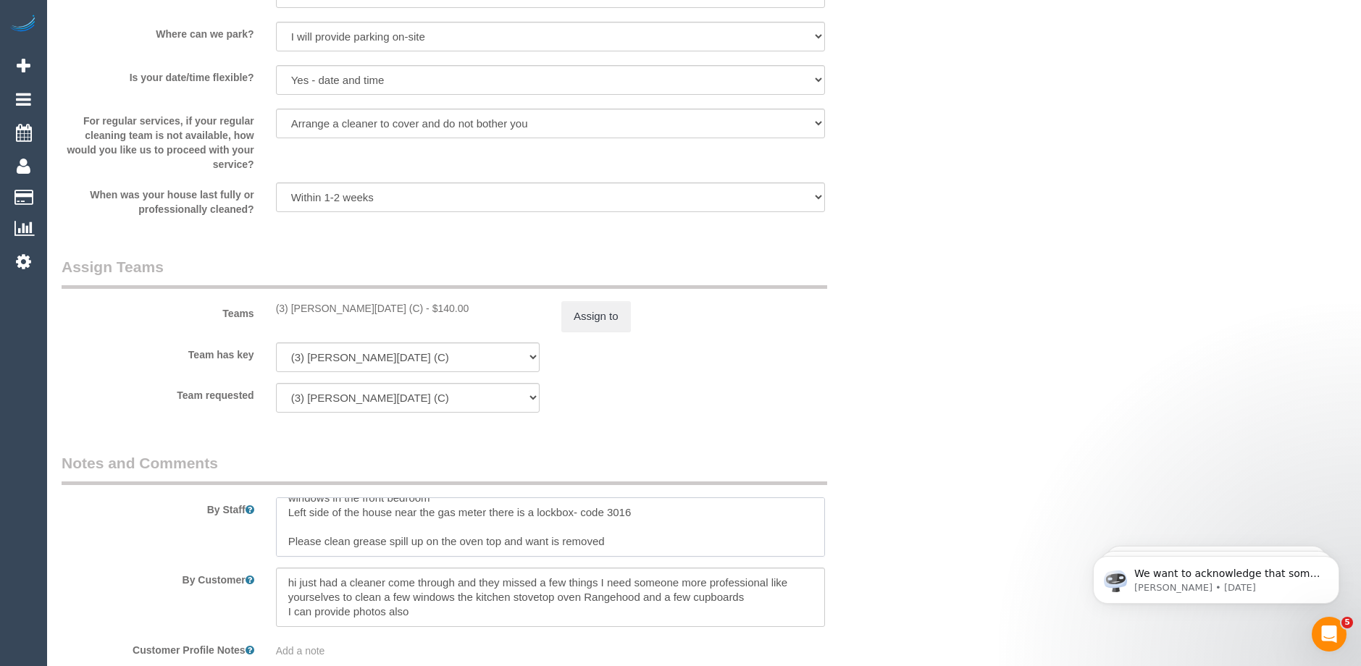
click at [410, 540] on textarea at bounding box center [550, 527] width 549 height 59
click at [418, 530] on textarea at bounding box center [550, 527] width 549 height 59
click at [283, 525] on textarea at bounding box center [550, 527] width 549 height 59
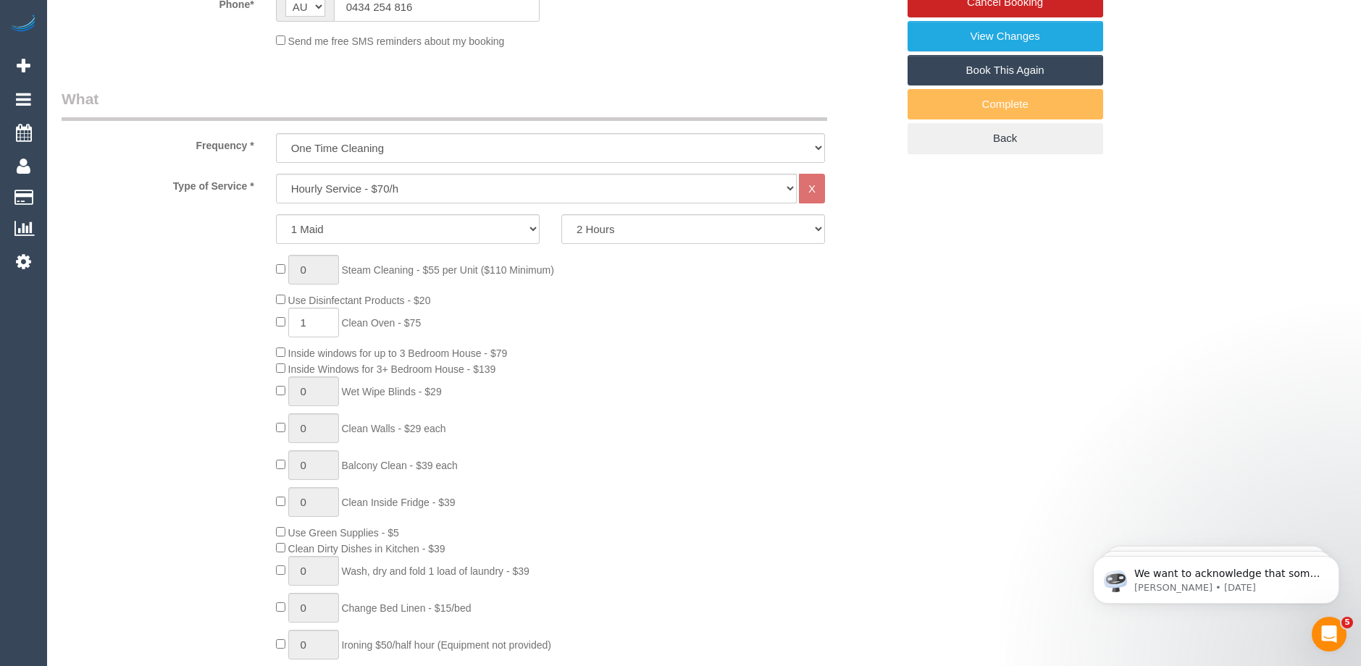
scroll to position [188, 0]
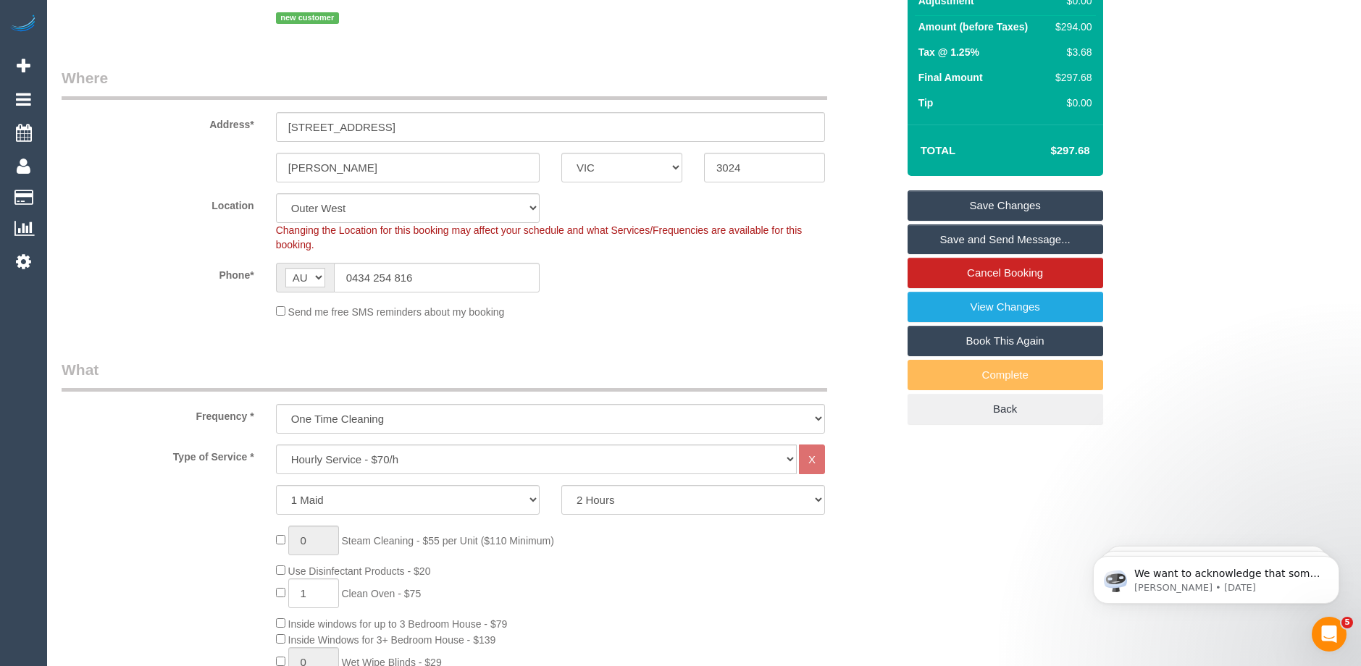
type textarea "2 hrs + extras = approx 4 hrs Clean Stove top, Oven range hood and one of the c…"
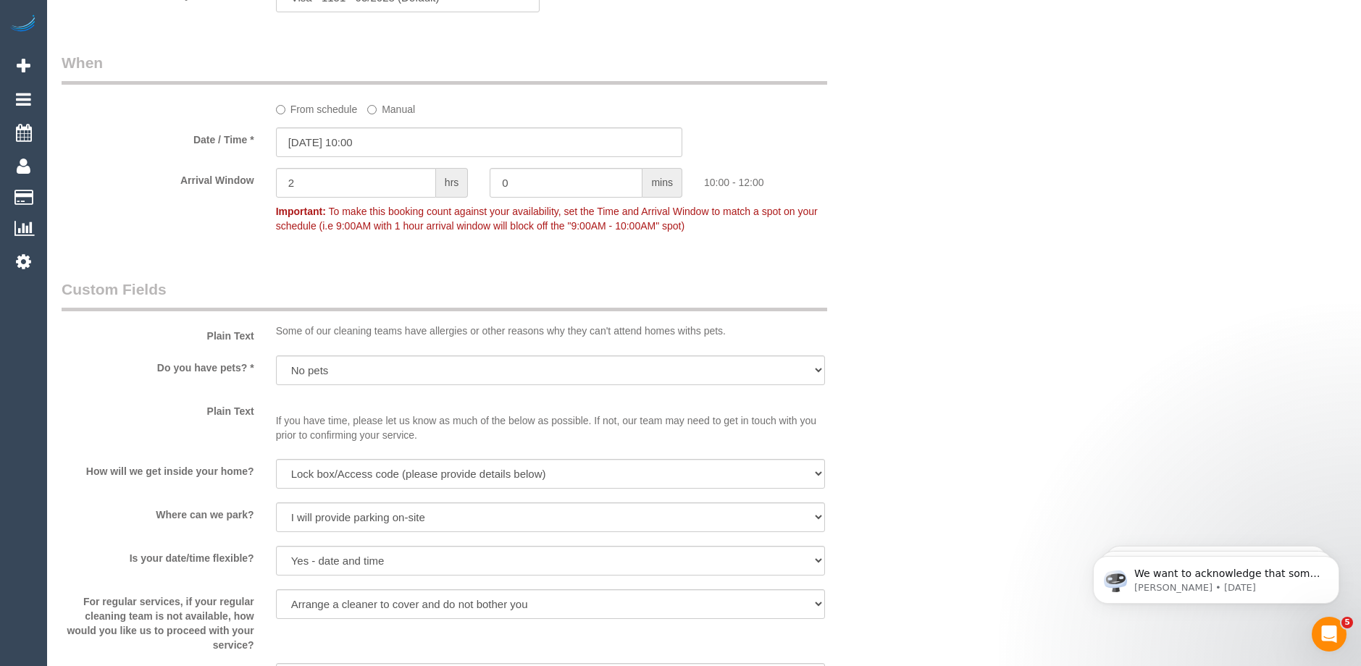
scroll to position [1492, 0]
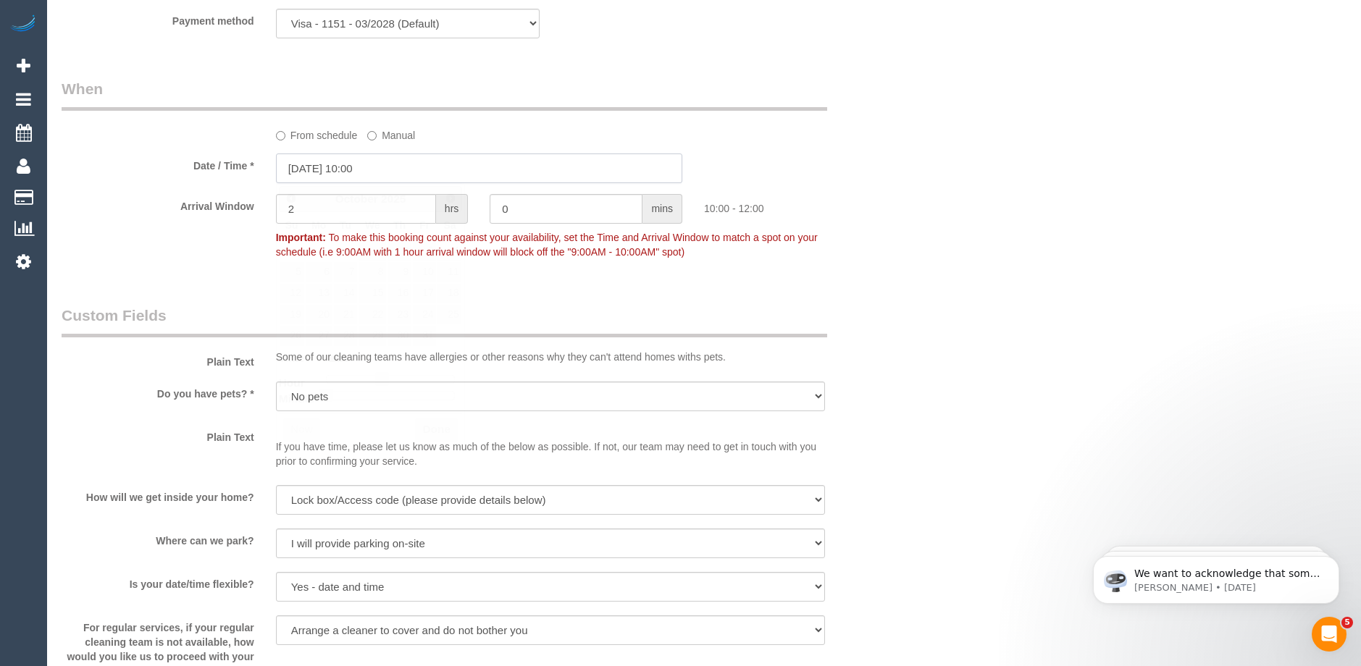
click at [395, 171] on input "04/10/2025 10:00" at bounding box center [479, 169] width 406 height 30
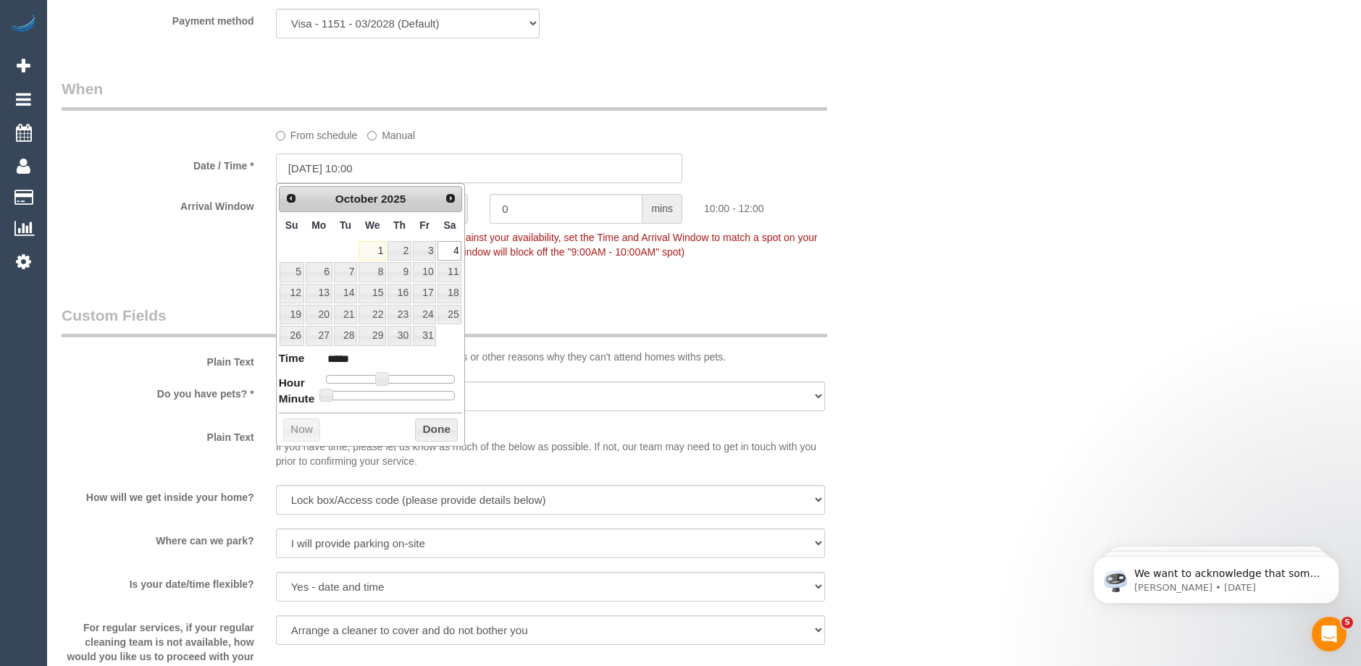
click at [651, 156] on input "04/10/2025 10:00" at bounding box center [479, 169] width 406 height 30
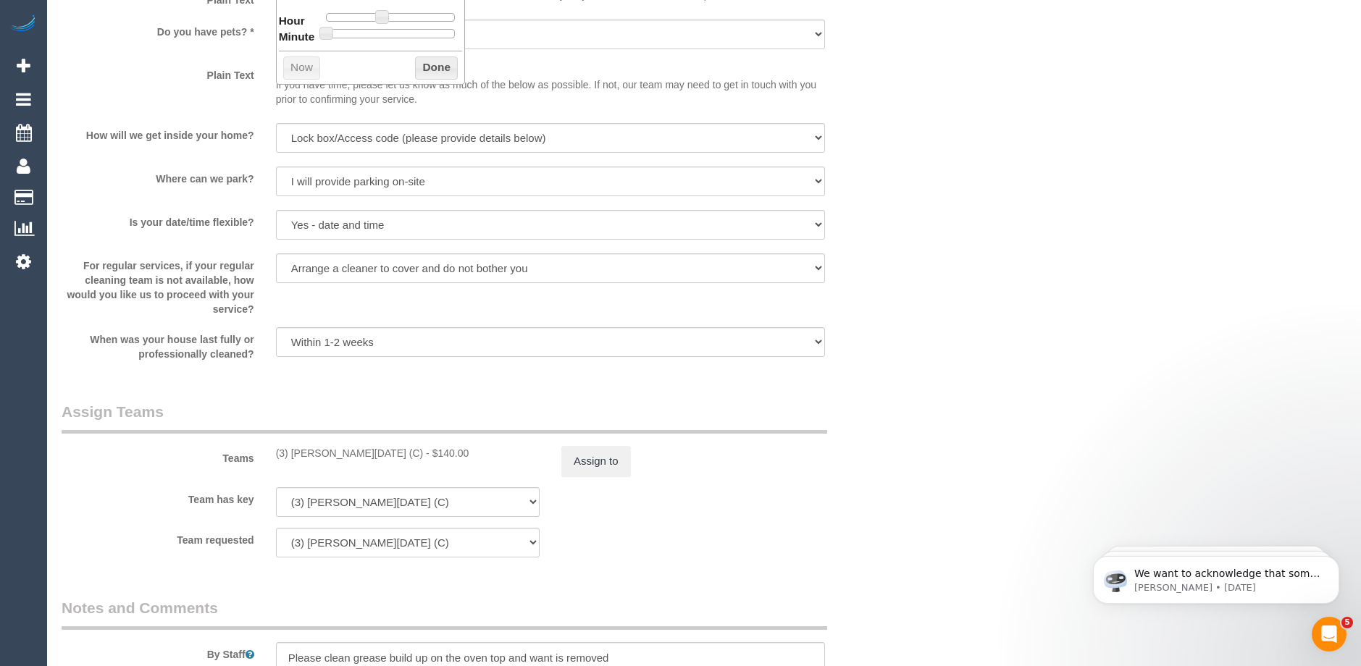
click at [850, 289] on div "For regular services, if your regular cleaning team is not available, how would…" at bounding box center [479, 284] width 857 height 63
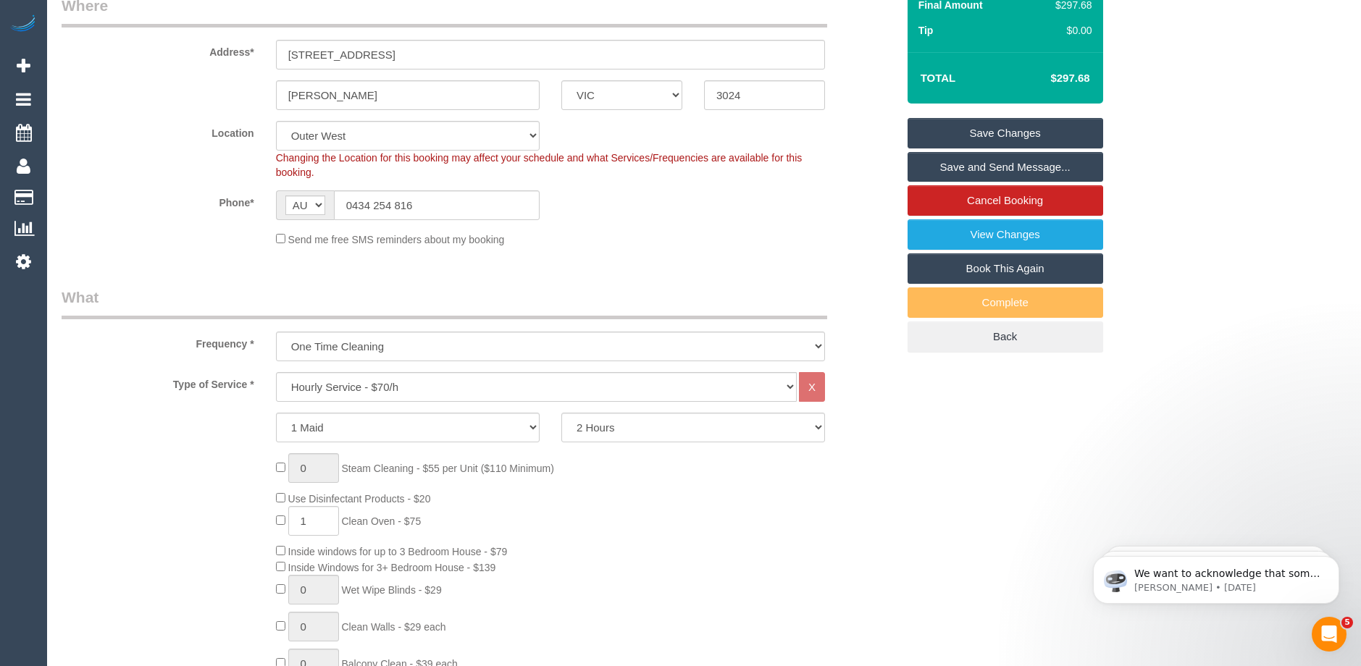
scroll to position [0, 0]
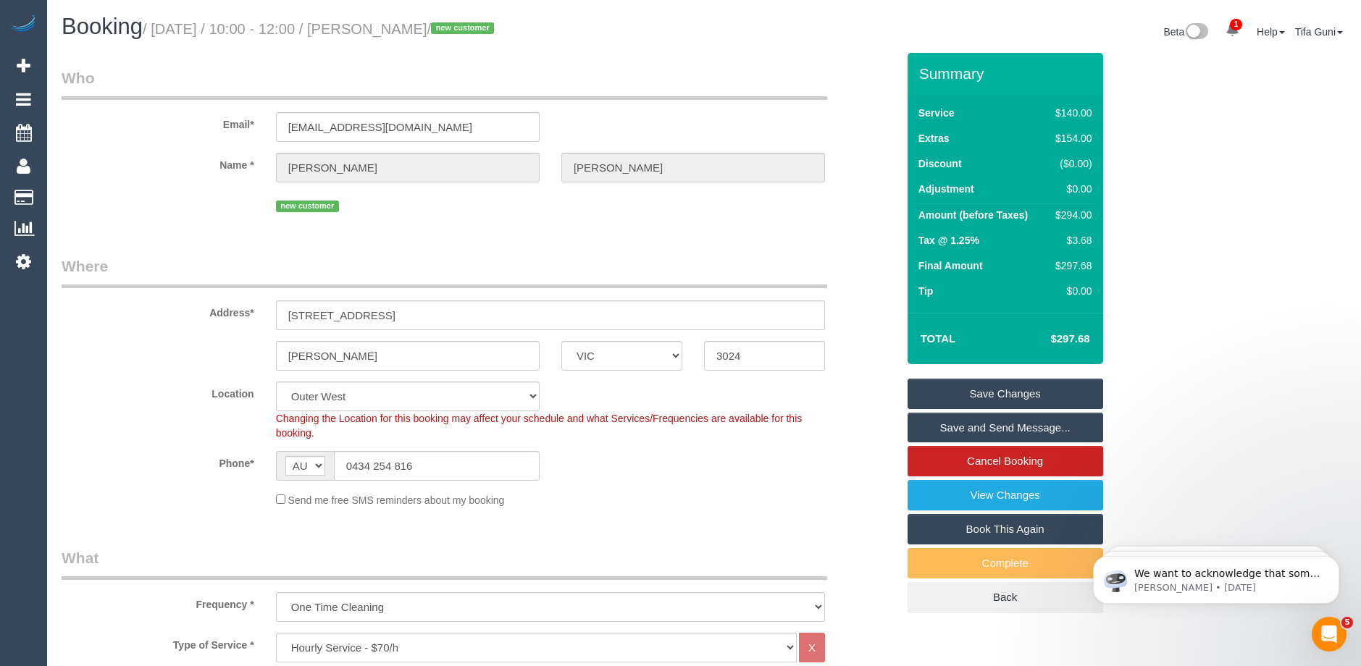
click at [1018, 389] on link "Save Changes" at bounding box center [1005, 394] width 196 height 30
